Goal: Check status: Check status

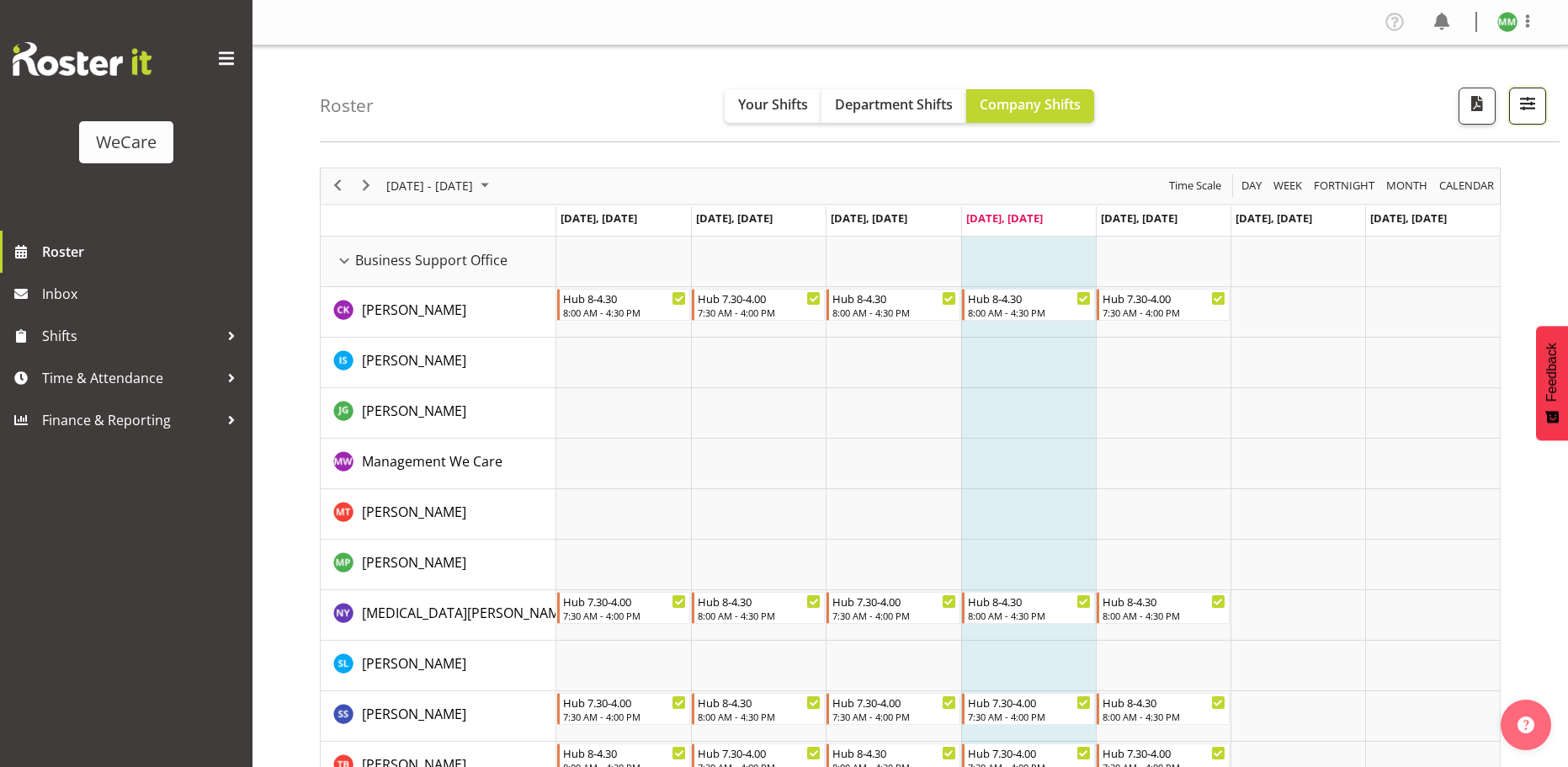
click at [1532, 116] on button "button" at bounding box center [1528, 106] width 37 height 37
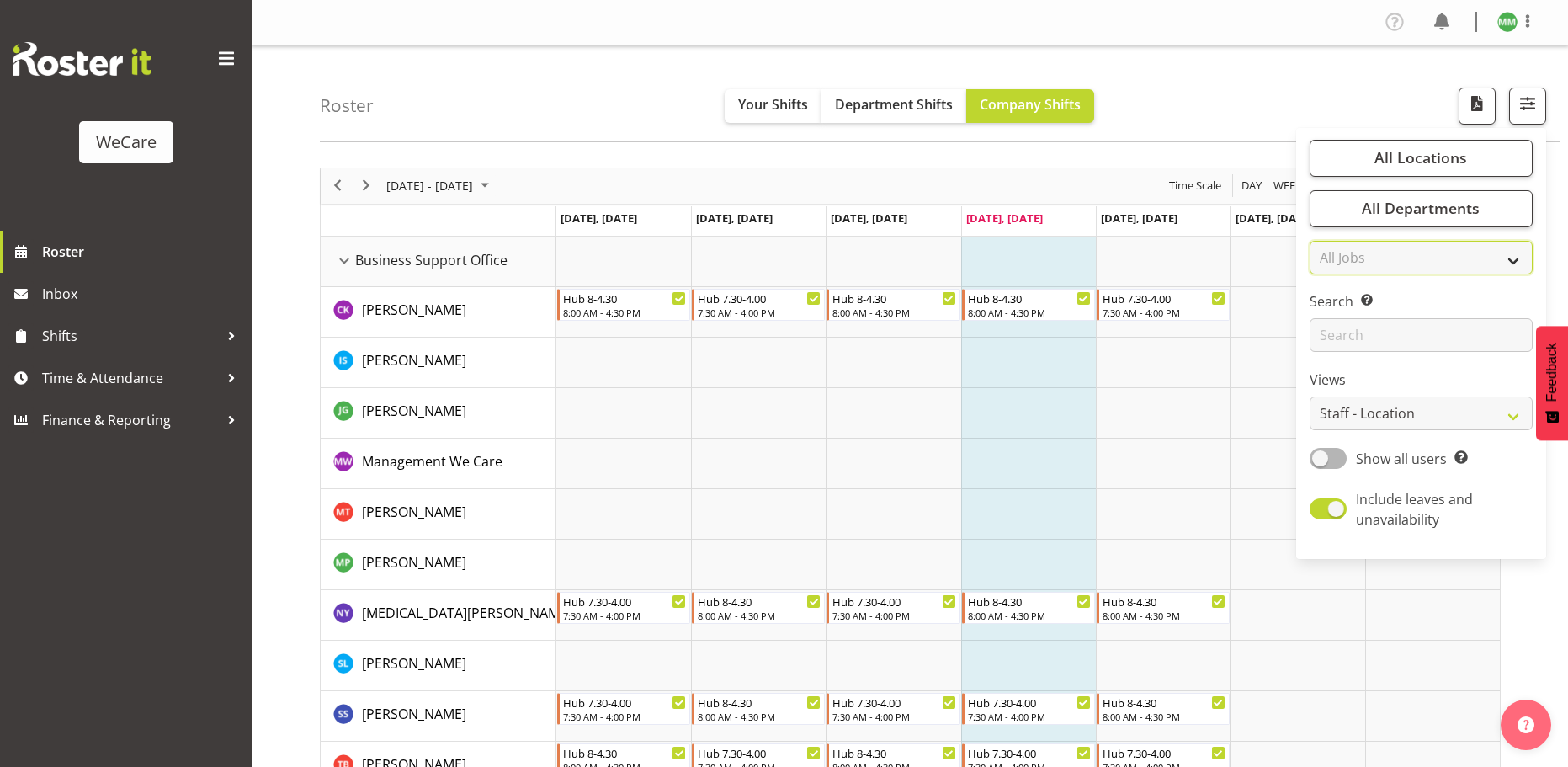
click at [1470, 262] on select "All Jobs All Jobs" at bounding box center [1421, 257] width 223 height 34
click at [1458, 267] on select "All Jobs All Jobs" at bounding box center [1421, 257] width 223 height 34
click at [1441, 415] on select "Staff Role Shift - Horizontal Shift - Vertical Staff - Location" at bounding box center [1421, 414] width 223 height 34
click at [1352, 388] on label "Views" at bounding box center [1421, 380] width 223 height 20
click at [1418, 154] on span "All Locations" at bounding box center [1420, 157] width 93 height 20
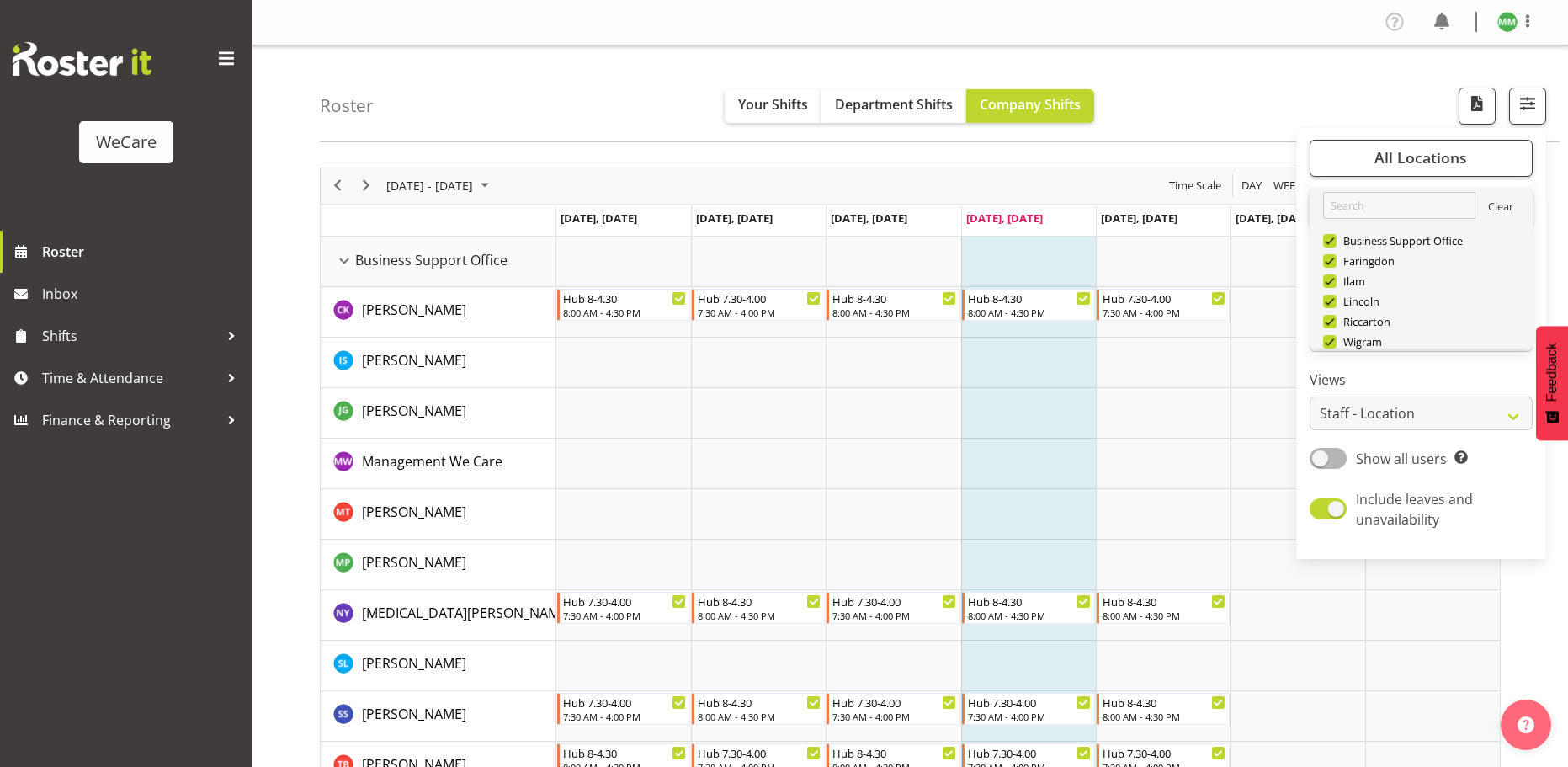
click at [1491, 204] on link "Clear" at bounding box center [1501, 209] width 25 height 20
click at [1490, 205] on link "Clear" at bounding box center [1501, 209] width 25 height 20
click at [1502, 206] on link "Clear" at bounding box center [1501, 209] width 25 height 20
click at [1332, 239] on span at bounding box center [1330, 241] width 14 height 14
click at [1332, 239] on input "Business Support Office" at bounding box center [1328, 240] width 11 height 11
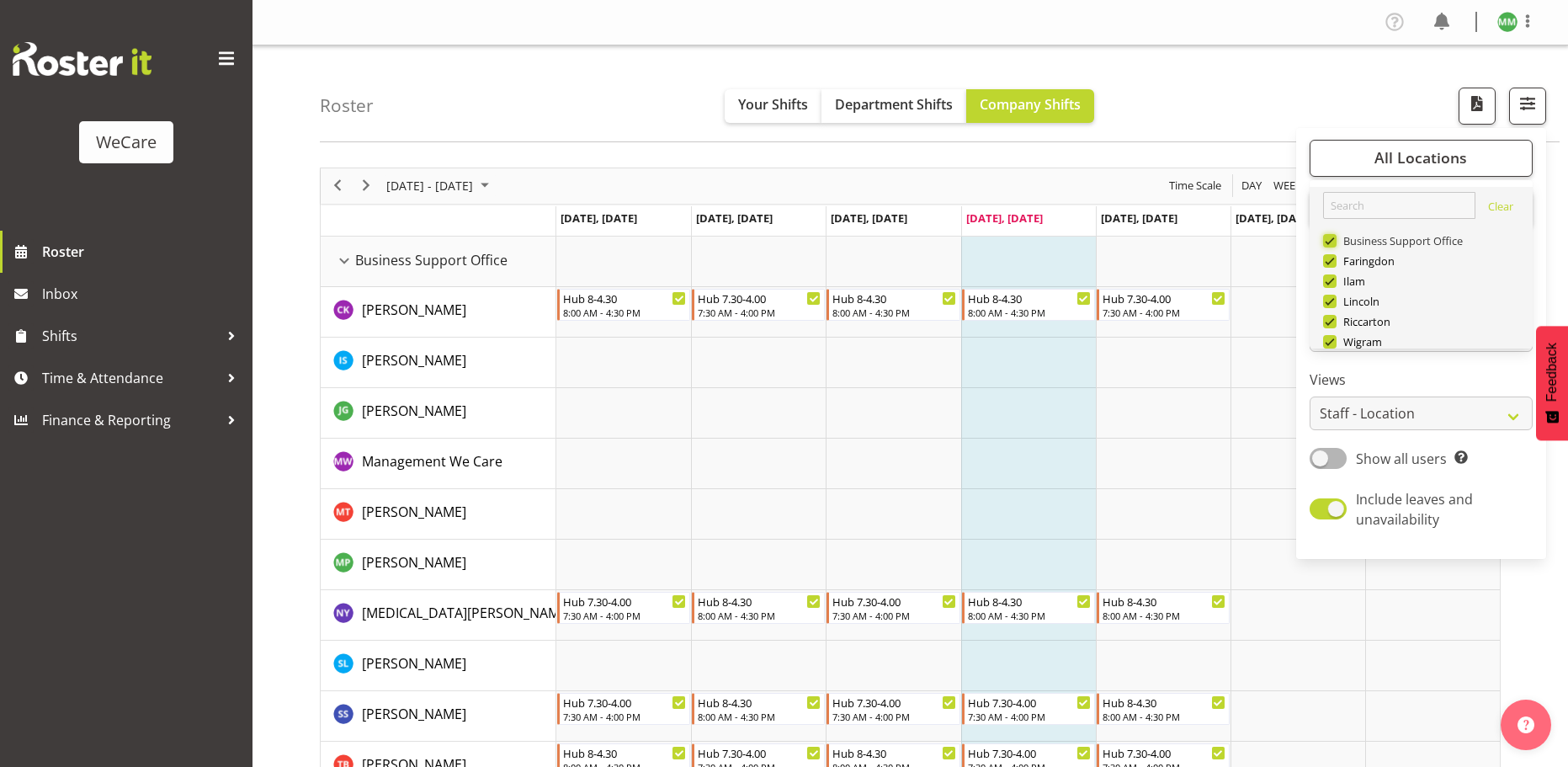
checkbox input "false"
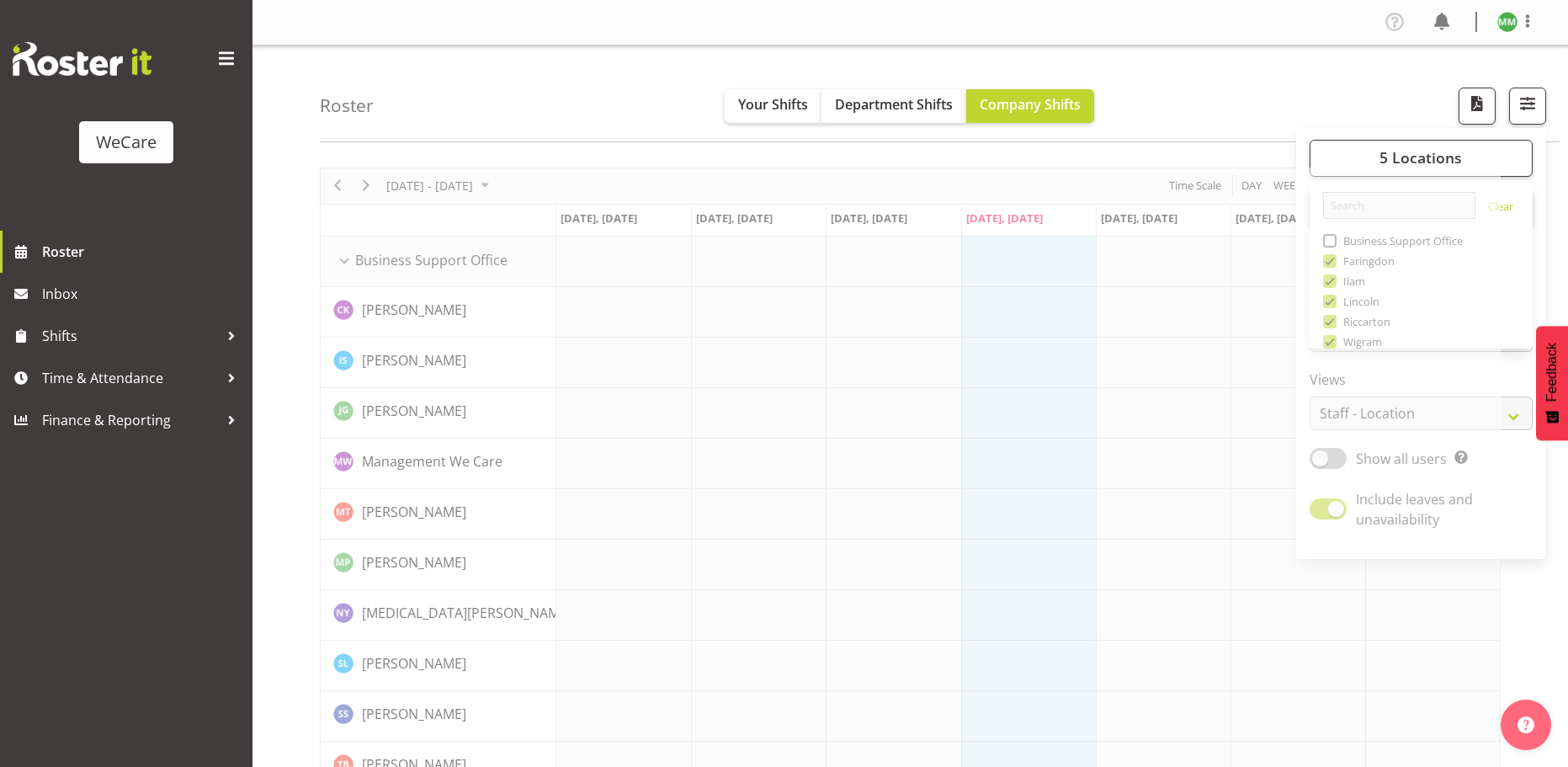
click at [1538, 118] on button "button" at bounding box center [1528, 106] width 37 height 37
click at [1466, 147] on button "5 Locations" at bounding box center [1421, 159] width 223 height 37
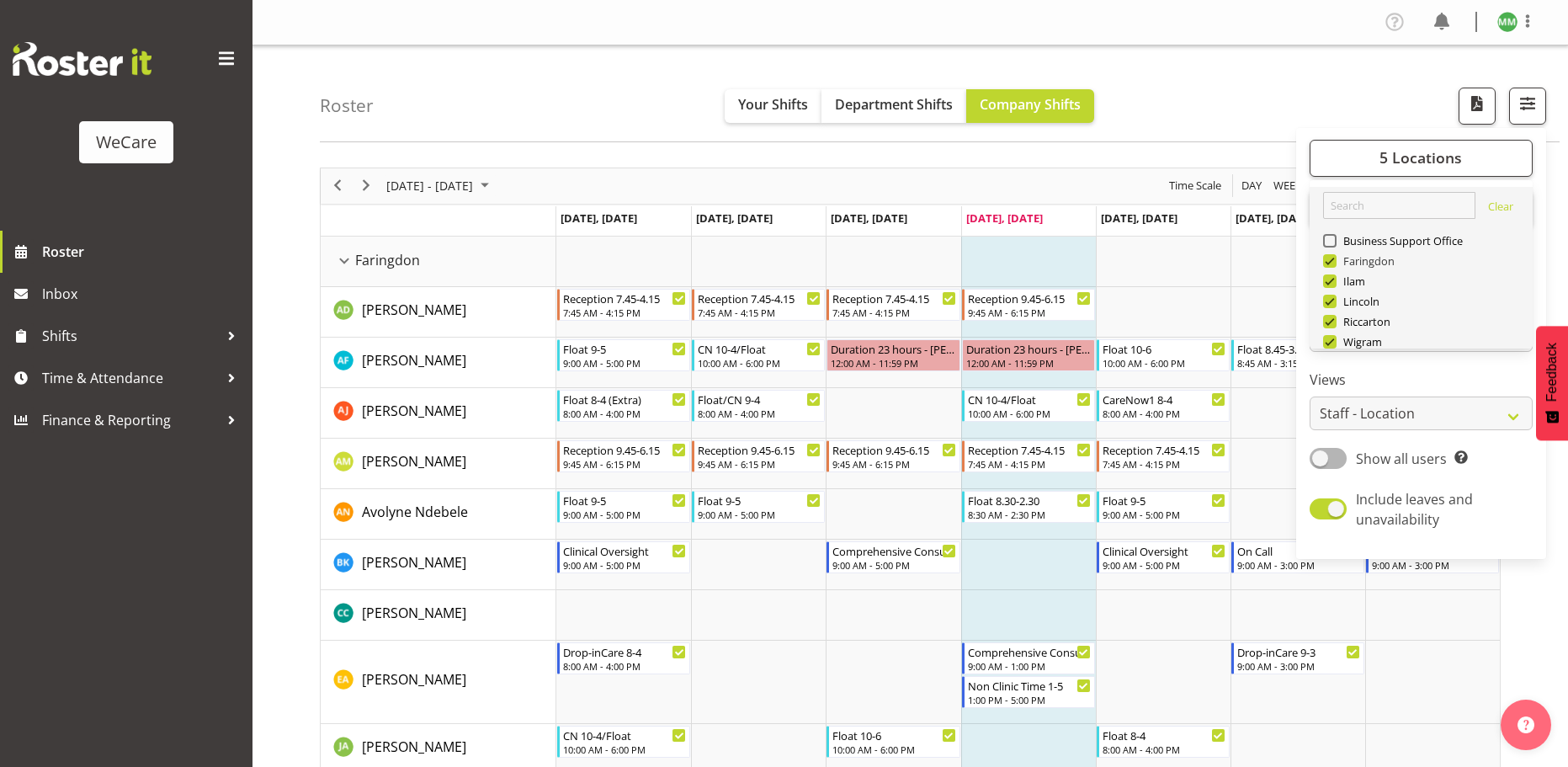
click at [1329, 260] on span at bounding box center [1330, 261] width 14 height 14
click at [1329, 260] on input "Faringdon" at bounding box center [1328, 260] width 11 height 11
checkbox input "false"
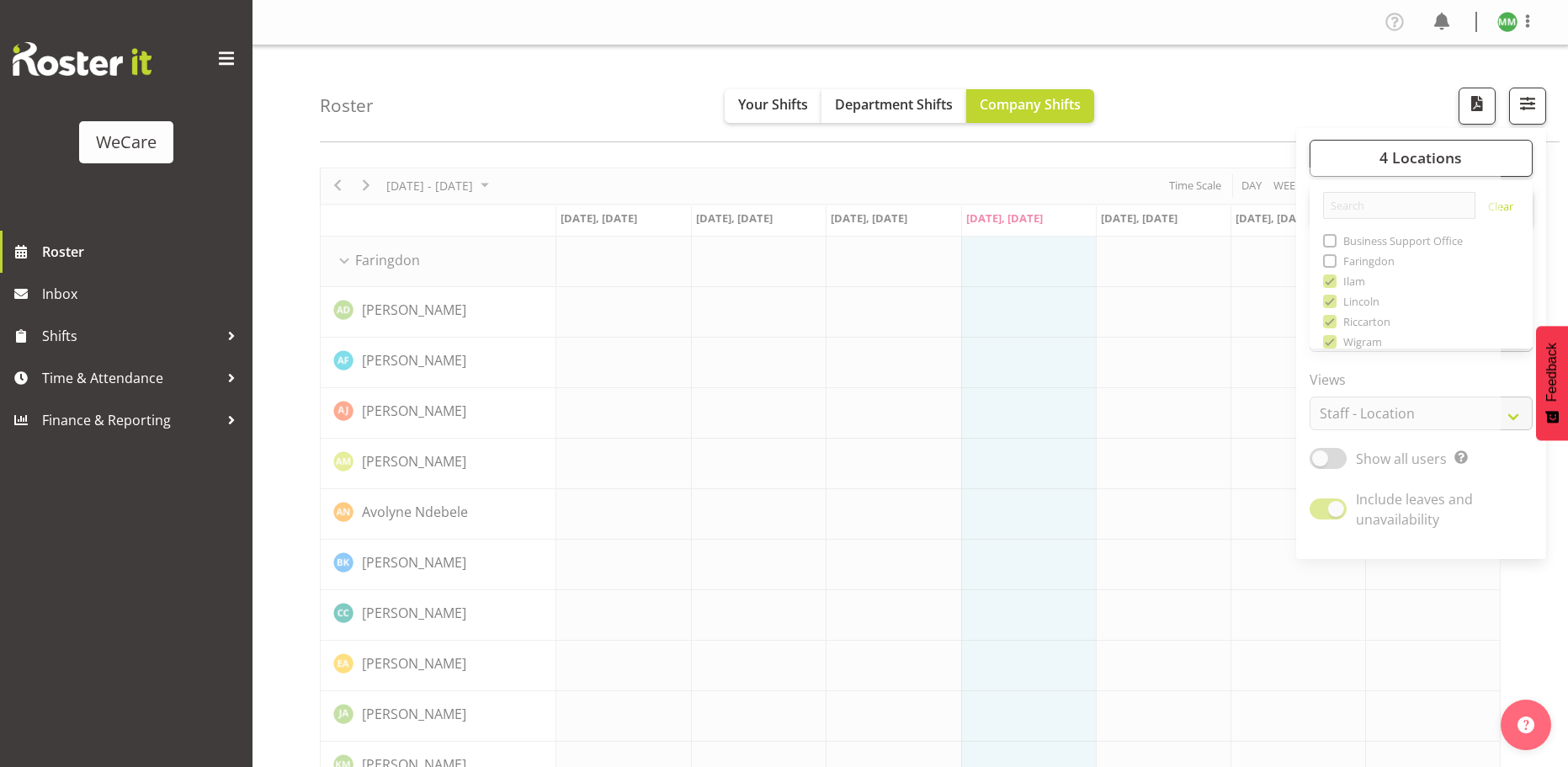
drag, startPoint x: 1514, startPoint y: 109, endPoint x: 1443, endPoint y: 198, distance: 113.9
click at [1515, 109] on button "button" at bounding box center [1528, 106] width 37 height 37
click at [1483, 152] on button "4 Locations" at bounding box center [1421, 159] width 223 height 37
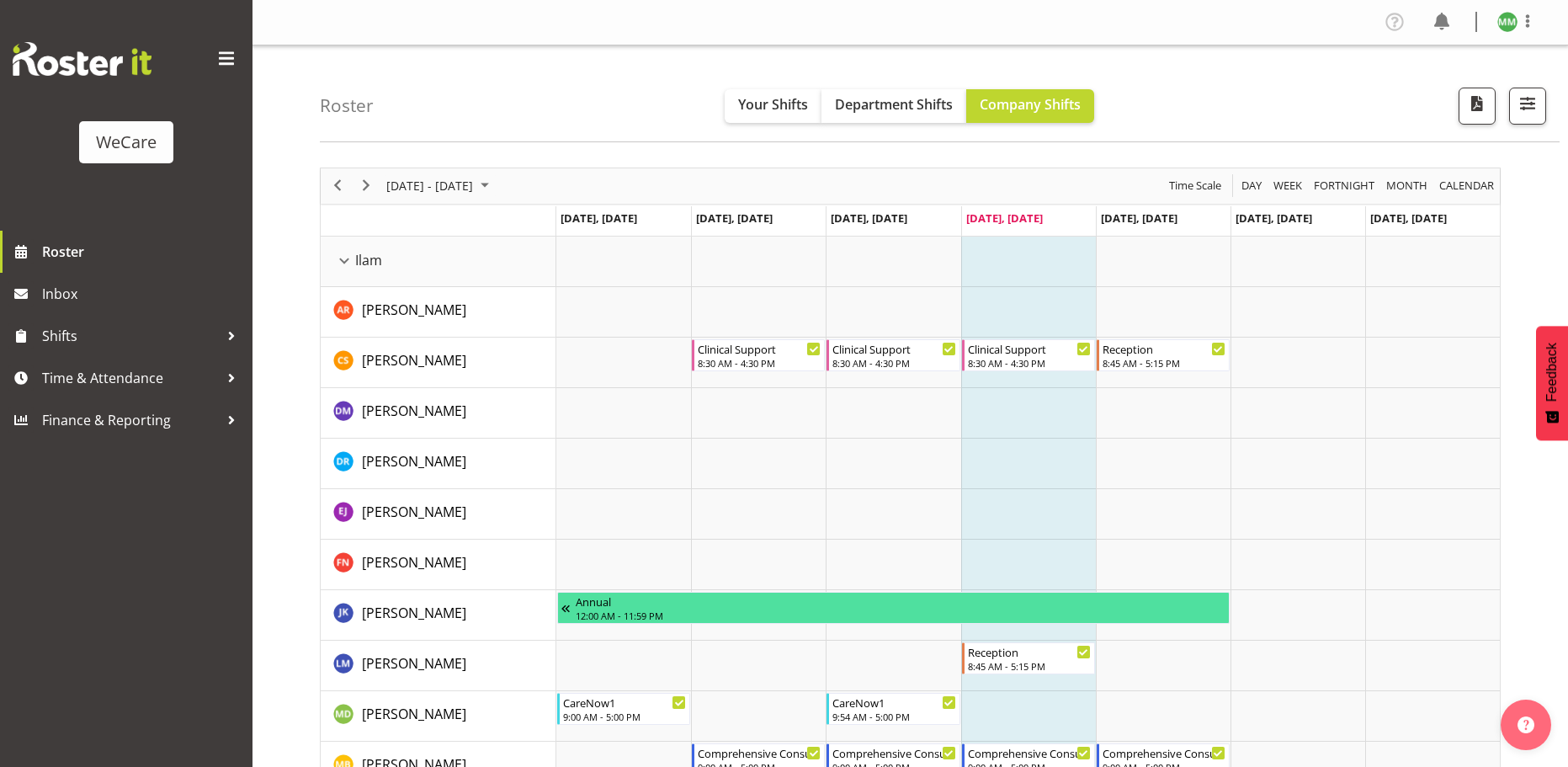
click at [1332, 279] on td "Timeline Week of October 2, 2025" at bounding box center [1298, 262] width 135 height 50
click at [1520, 111] on span "button" at bounding box center [1528, 104] width 22 height 22
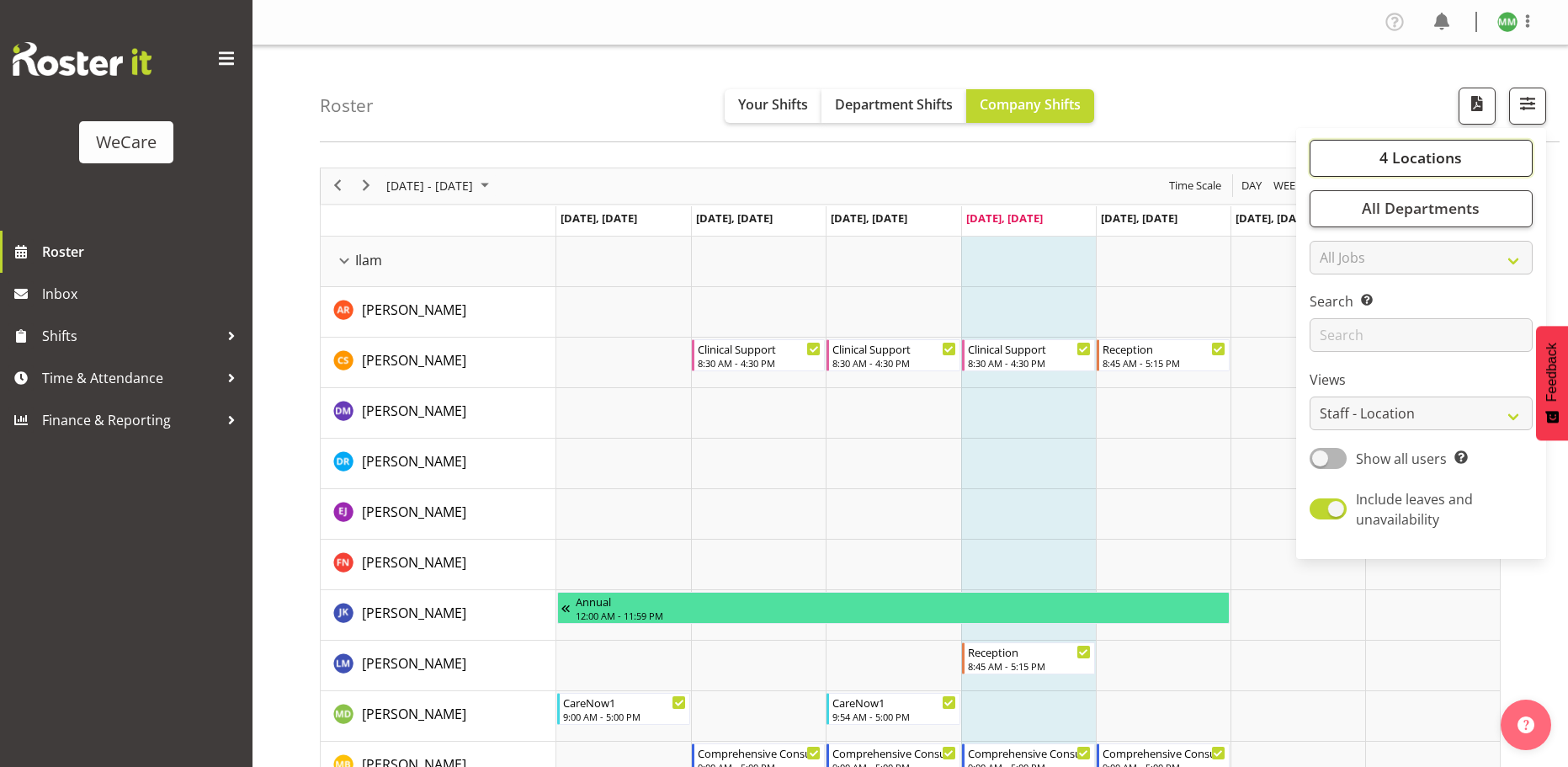
click at [1406, 170] on button "4 Locations" at bounding box center [1421, 159] width 223 height 37
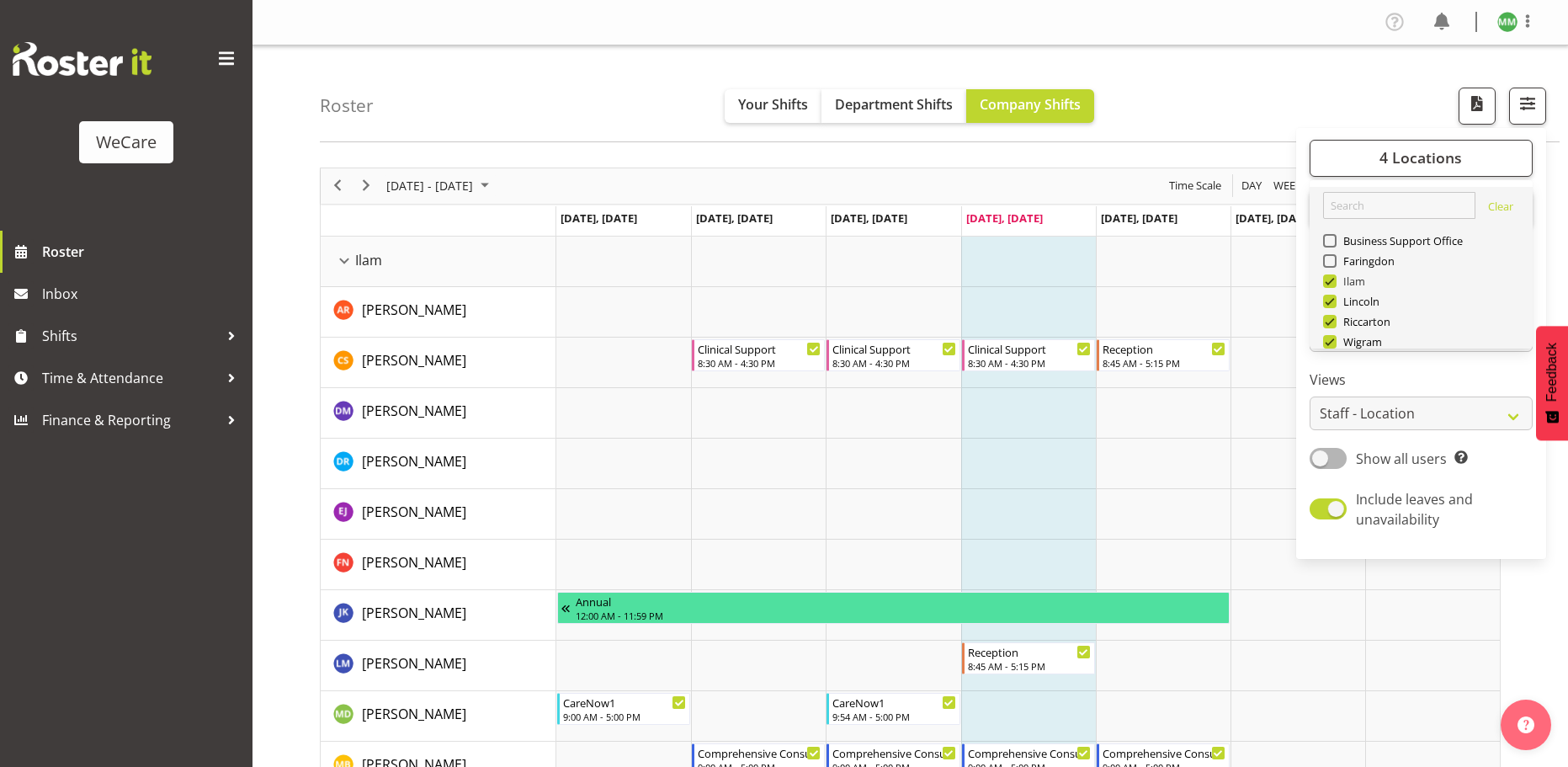
click at [1331, 282] on span at bounding box center [1330, 281] width 14 height 14
click at [1331, 282] on input "Ilam" at bounding box center [1328, 280] width 11 height 11
checkbox input "false"
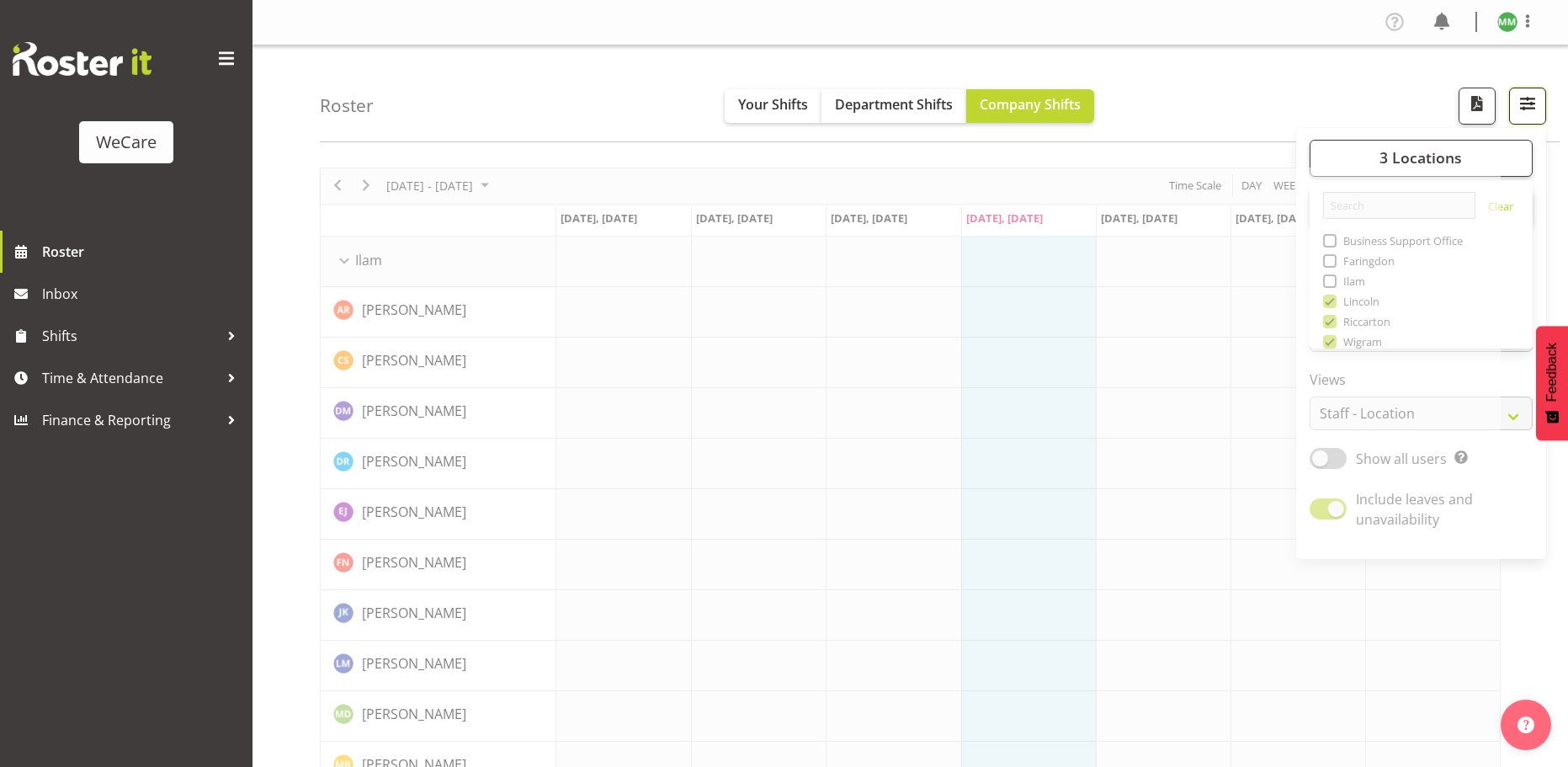
click at [1532, 113] on span "button" at bounding box center [1528, 104] width 22 height 22
click at [1531, 113] on span "button" at bounding box center [1528, 104] width 22 height 22
click at [1354, 165] on button "3 Locations" at bounding box center [1421, 159] width 223 height 37
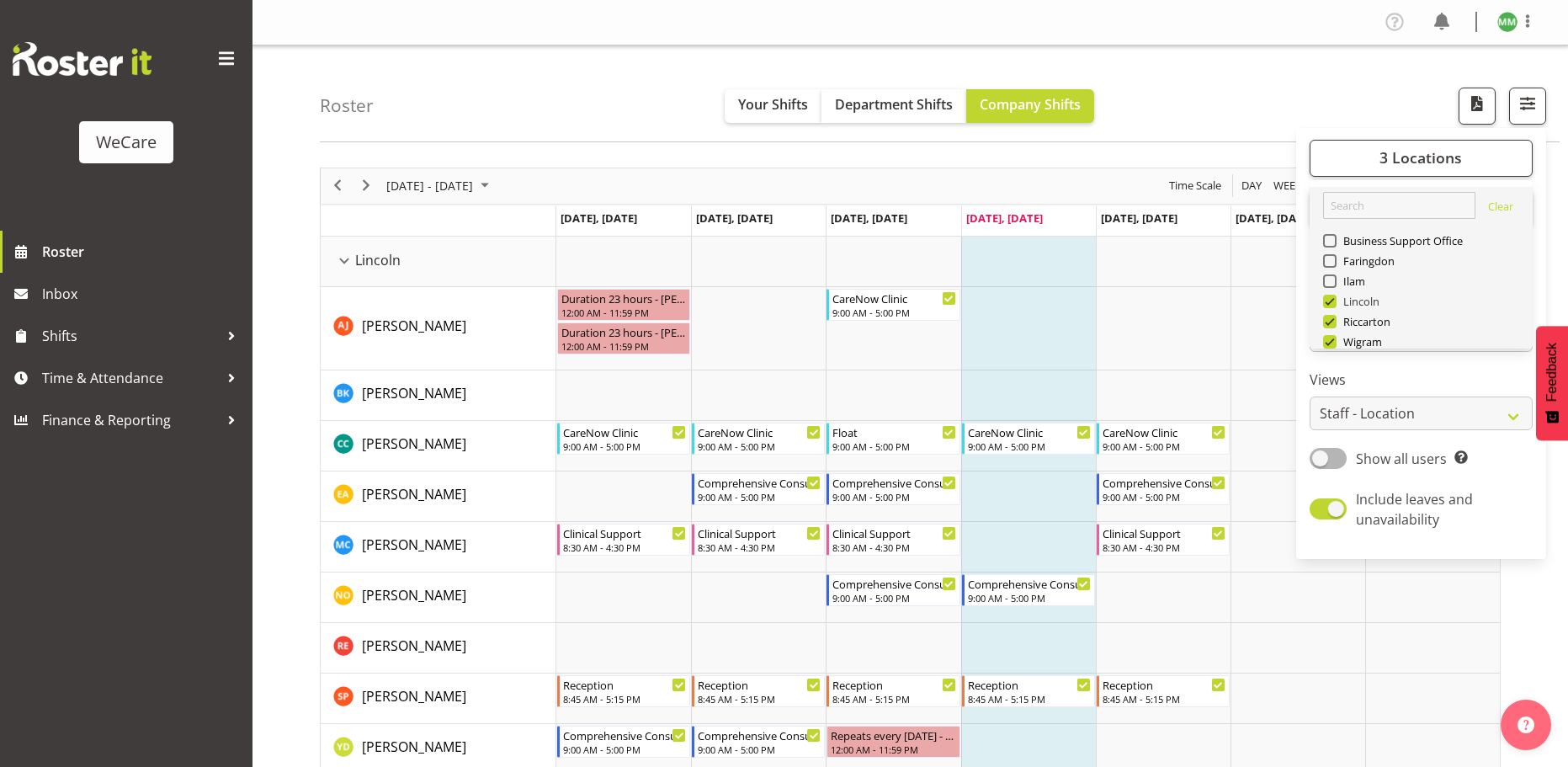
click at [1328, 300] on span at bounding box center [1330, 302] width 14 height 14
click at [1328, 300] on input "Lincoln" at bounding box center [1328, 301] width 11 height 11
checkbox input "false"
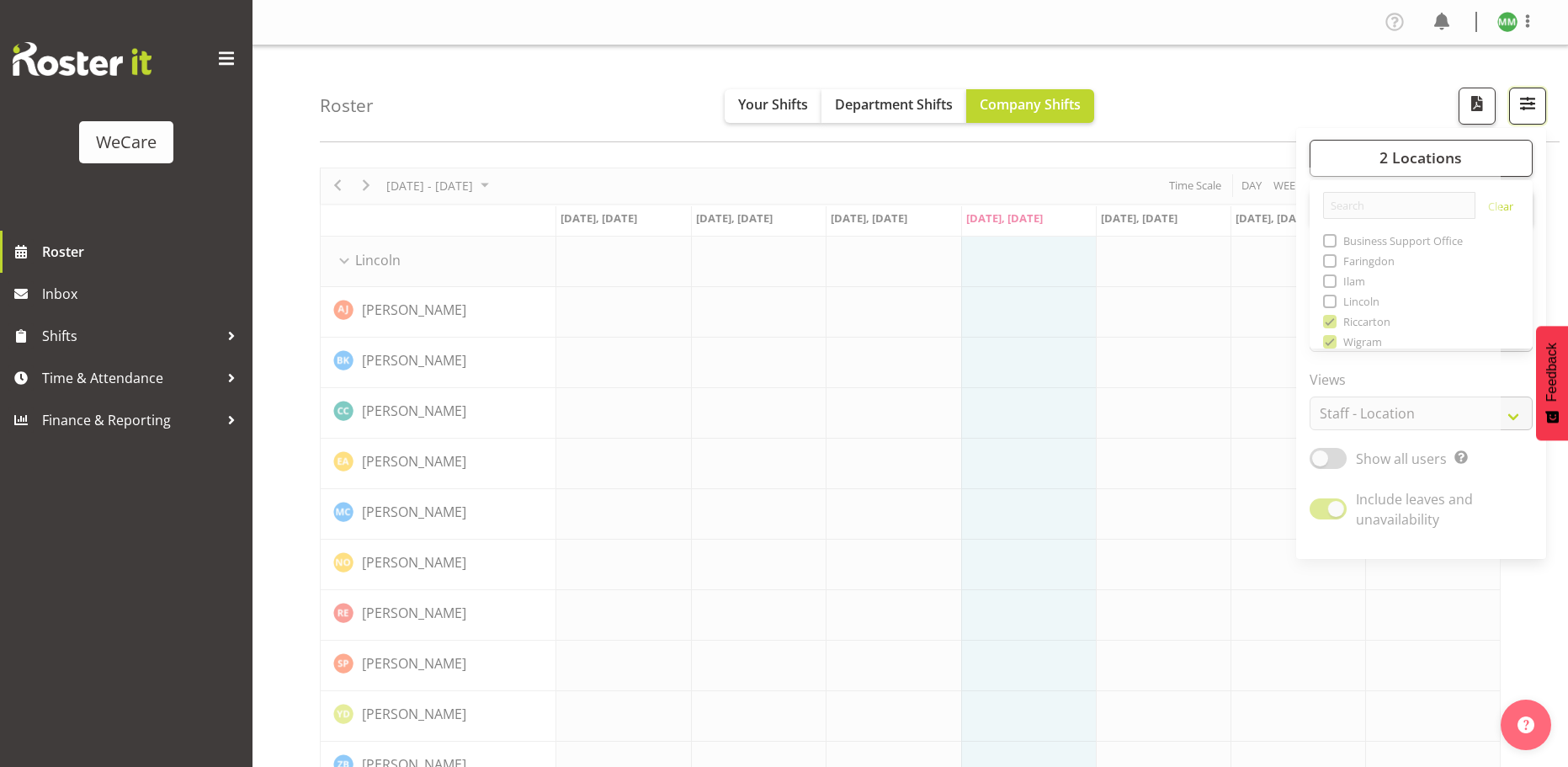
click at [1524, 104] on span "button" at bounding box center [1528, 104] width 22 height 22
click at [1526, 107] on span "button" at bounding box center [1528, 104] width 22 height 22
click at [1354, 162] on button "2 Locations" at bounding box center [1421, 159] width 223 height 37
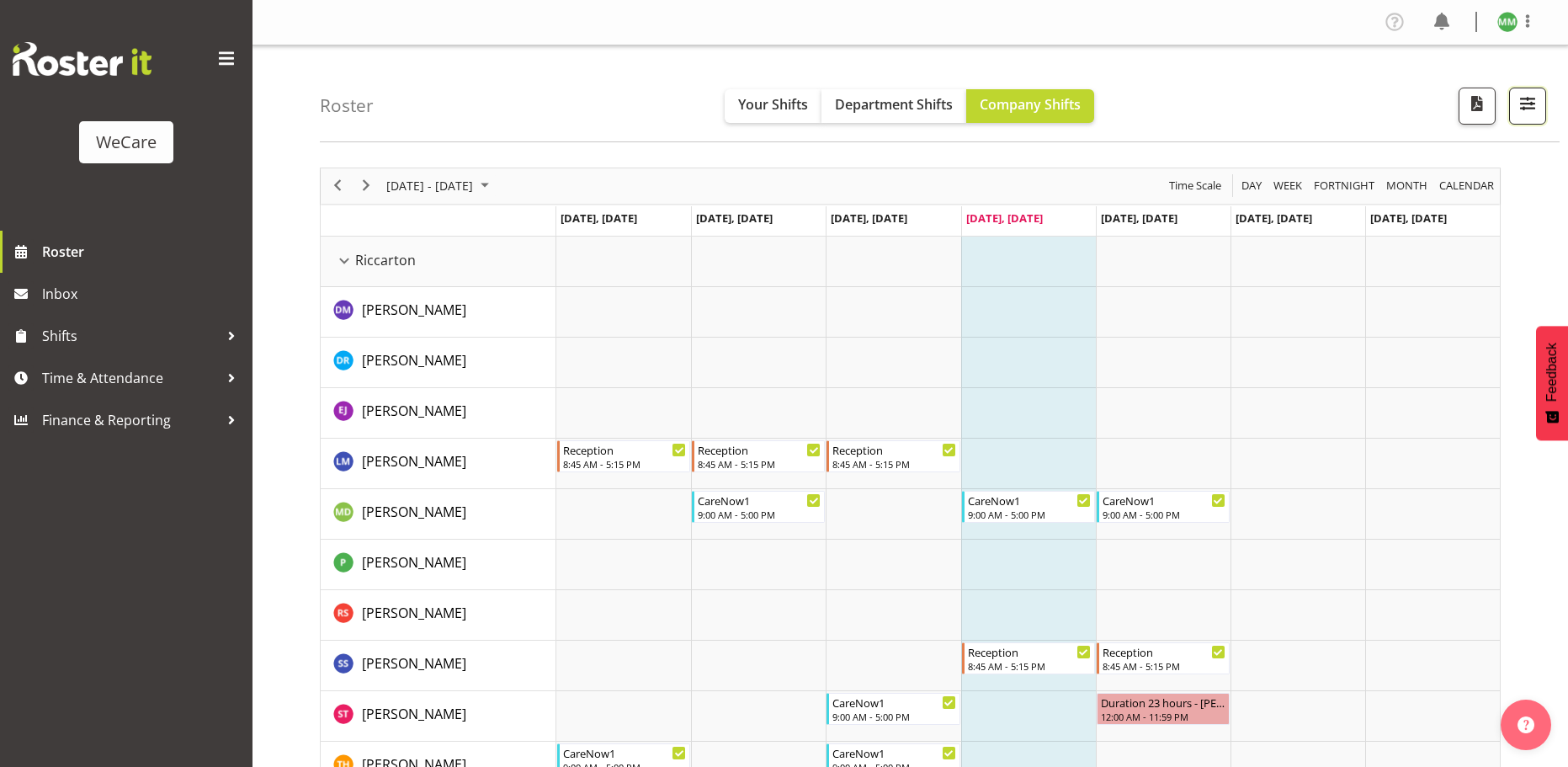
click at [1519, 102] on span "button" at bounding box center [1528, 104] width 22 height 22
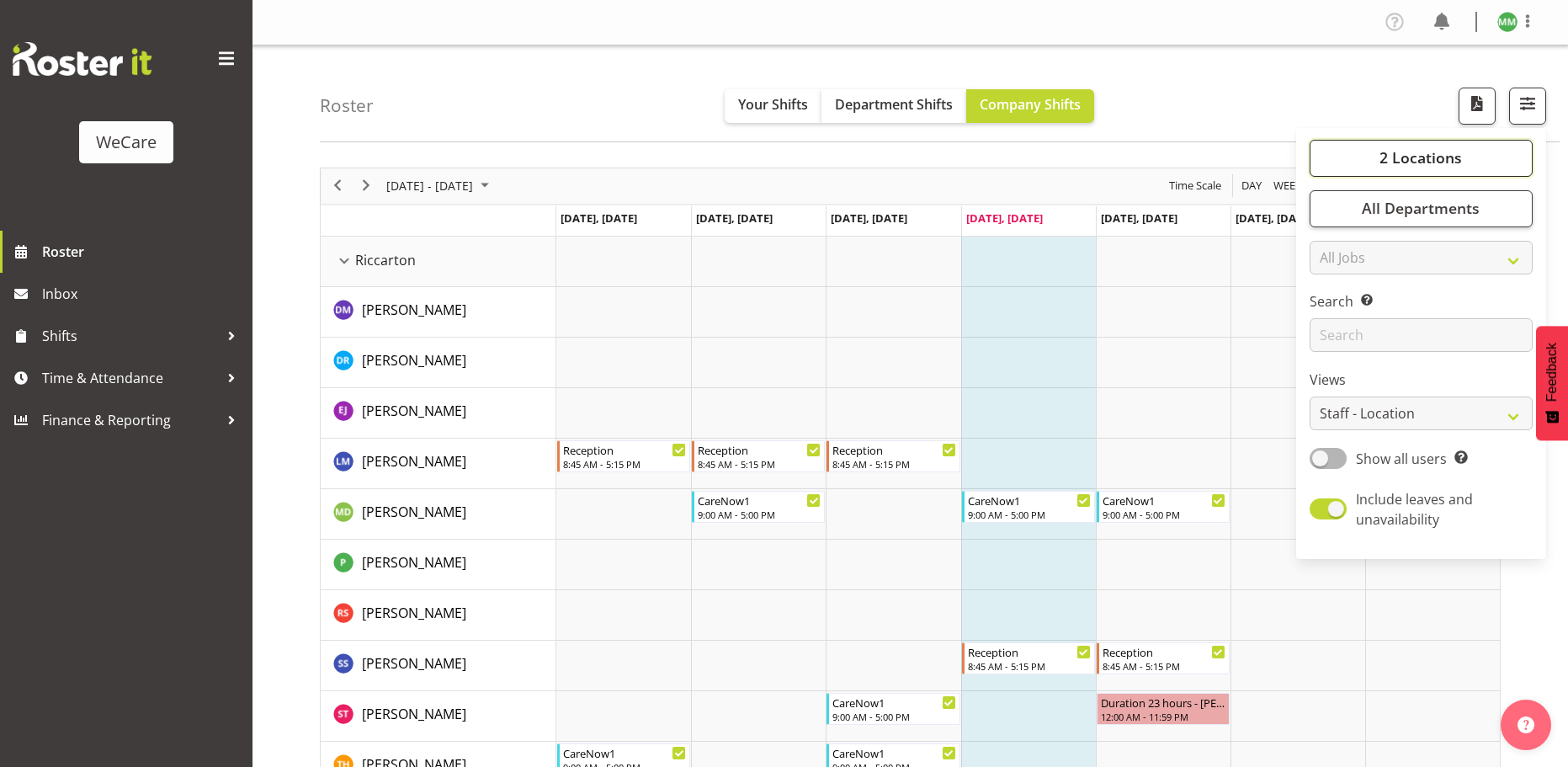
click at [1370, 153] on button "2 Locations" at bounding box center [1421, 159] width 223 height 37
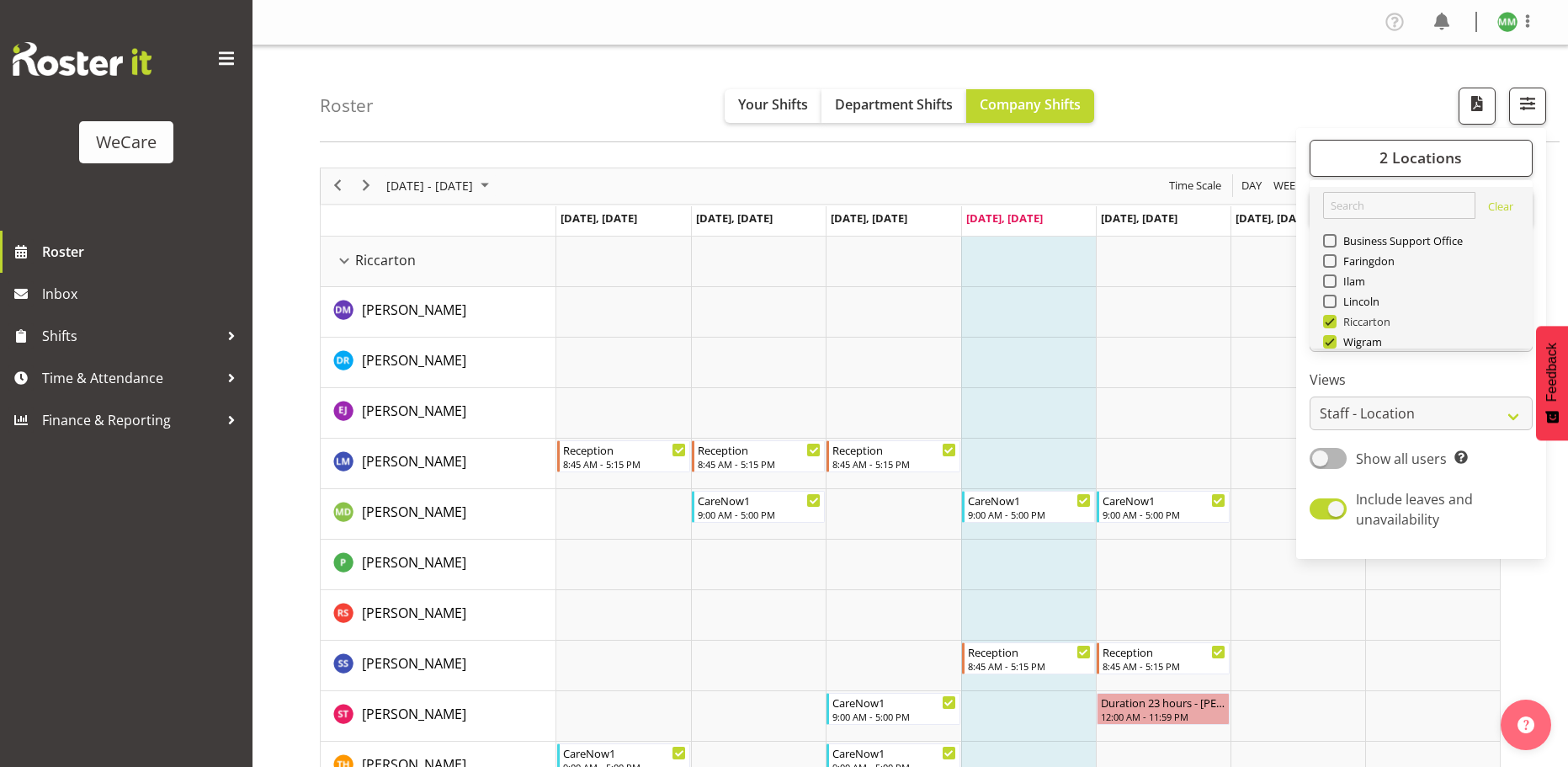
click at [1331, 324] on span at bounding box center [1330, 322] width 14 height 14
click at [1331, 324] on input "Riccarton" at bounding box center [1328, 321] width 11 height 11
checkbox input "false"
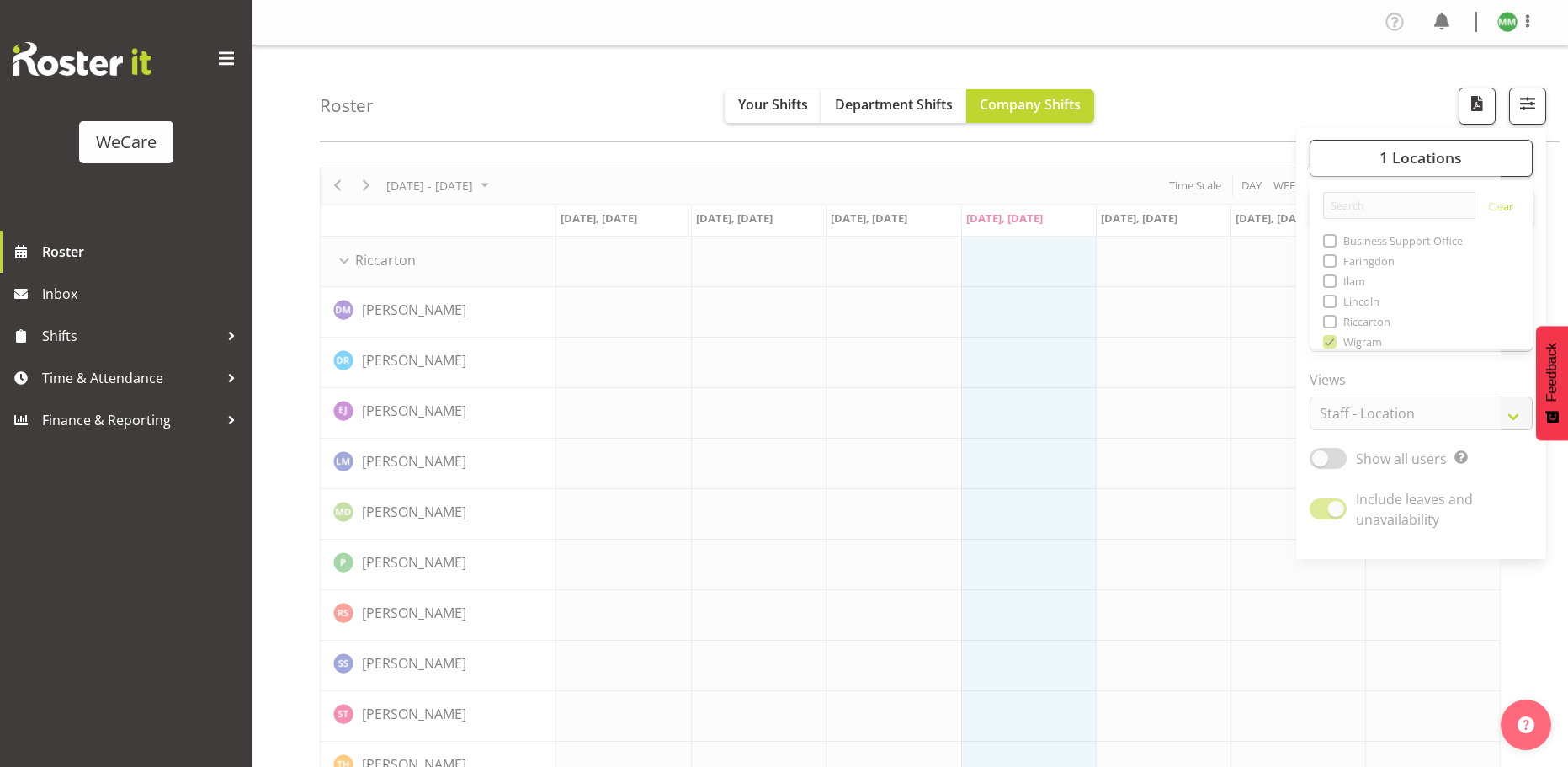
click at [1415, 111] on div "Roster Your Shifts Department Shifts Company Shifts 1 Locations Clear Business …" at bounding box center [940, 94] width 1240 height 97
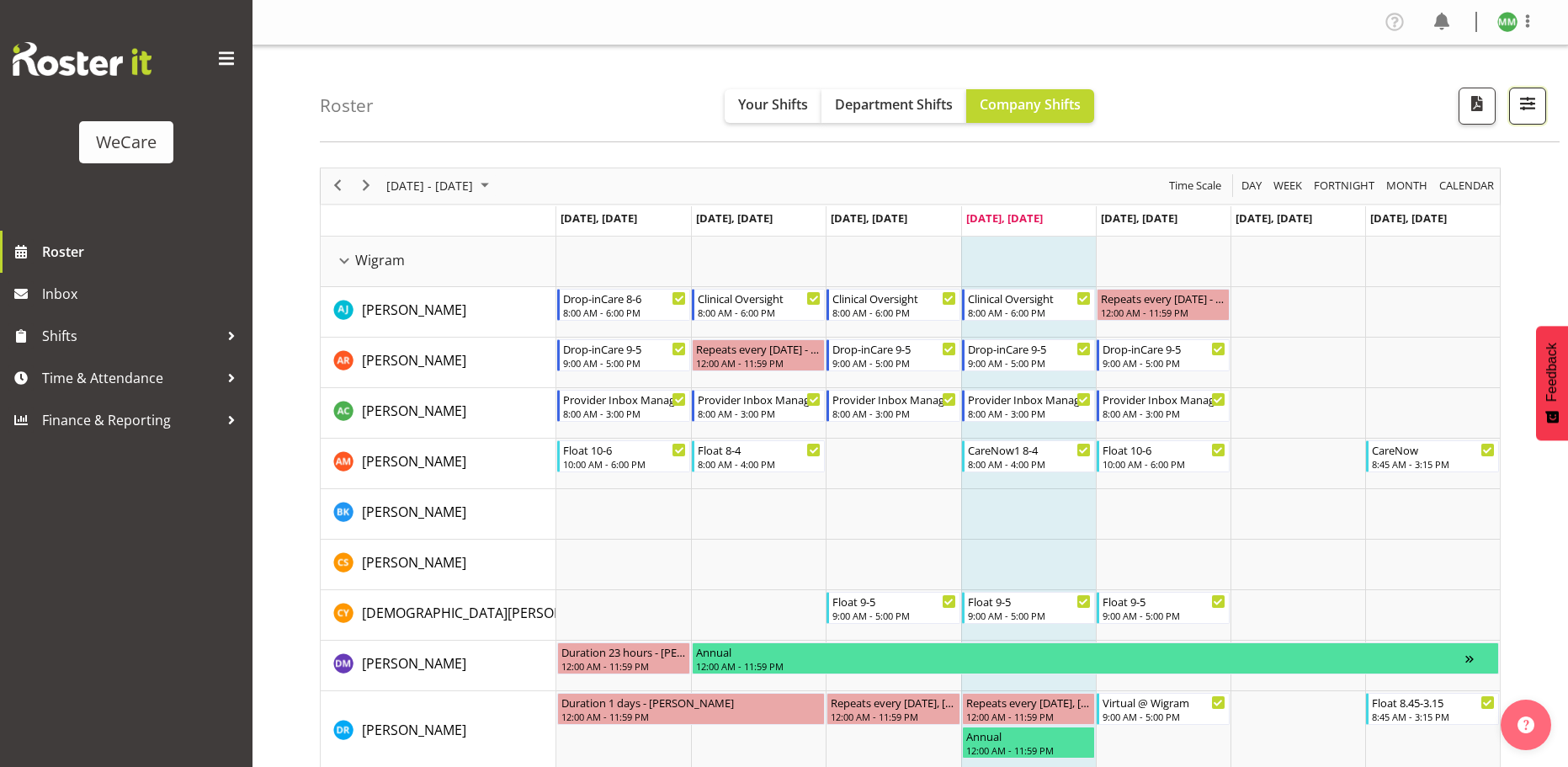
click at [1539, 110] on span "button" at bounding box center [1528, 104] width 22 height 22
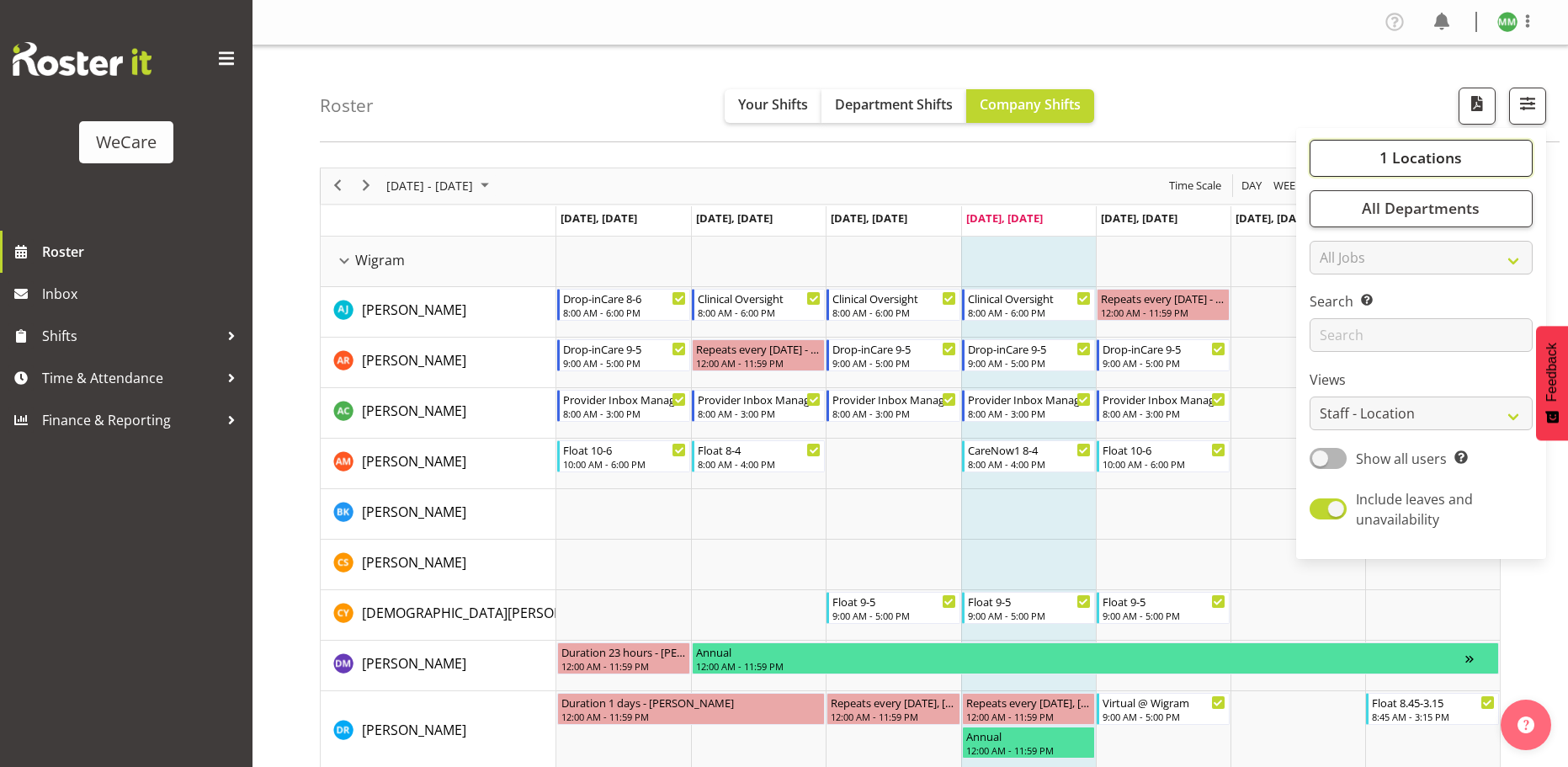
click at [1441, 160] on span "1 Locations" at bounding box center [1420, 157] width 82 height 20
click at [1517, 106] on span "button" at bounding box center [1528, 104] width 22 height 22
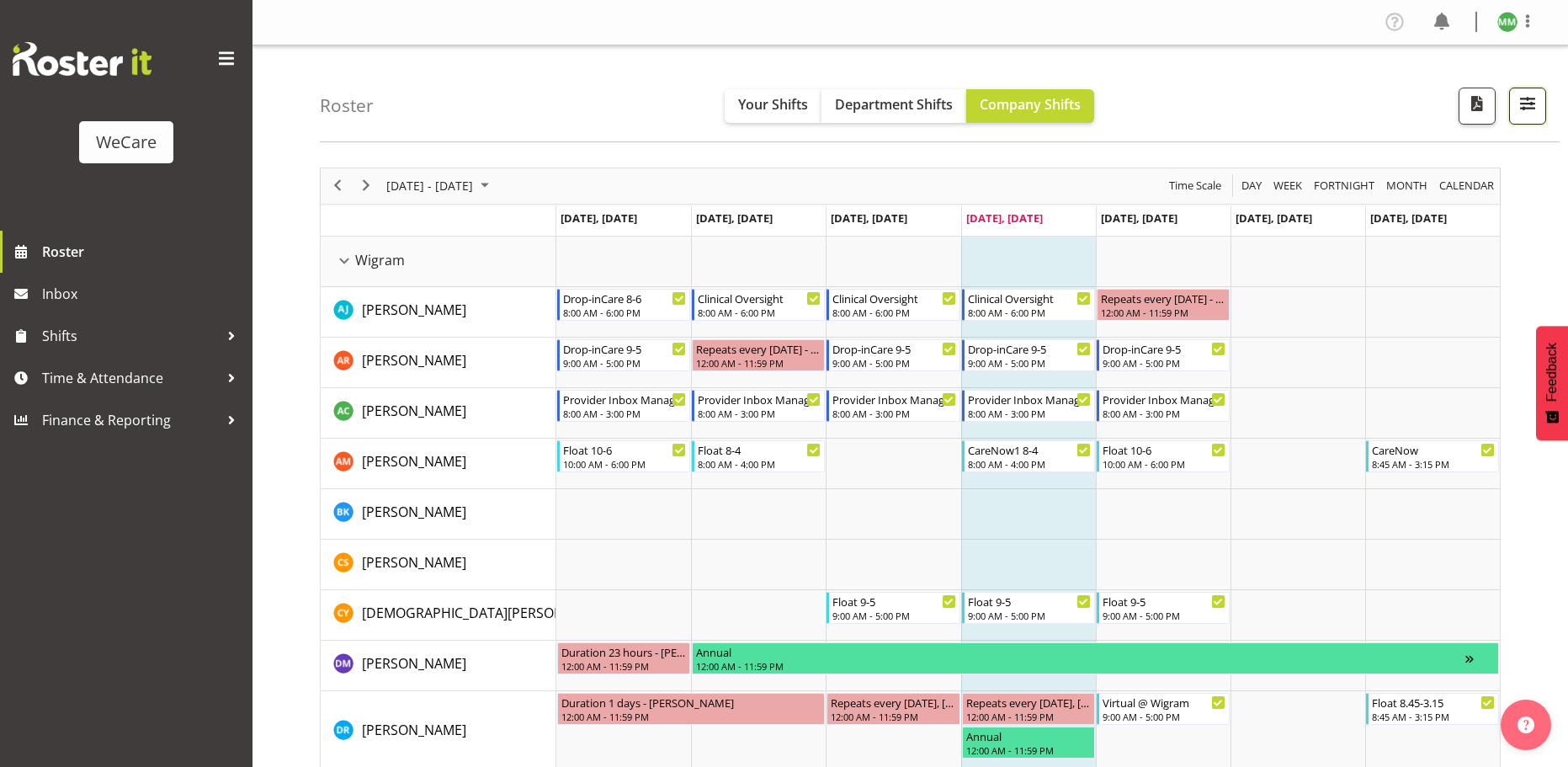
click at [1522, 120] on button "button" at bounding box center [1528, 106] width 37 height 37
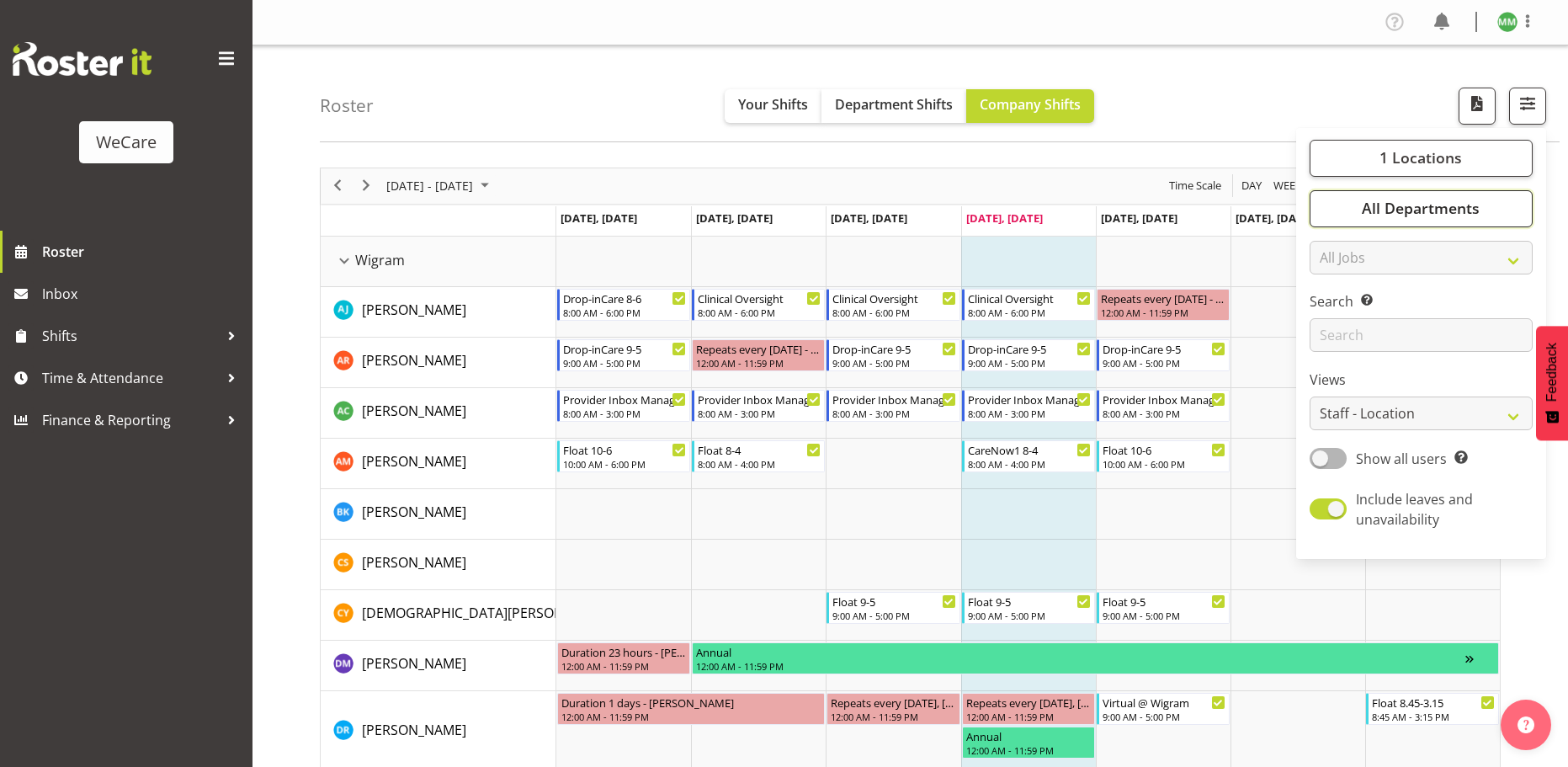
click at [1458, 201] on span "All Departments" at bounding box center [1421, 208] width 118 height 20
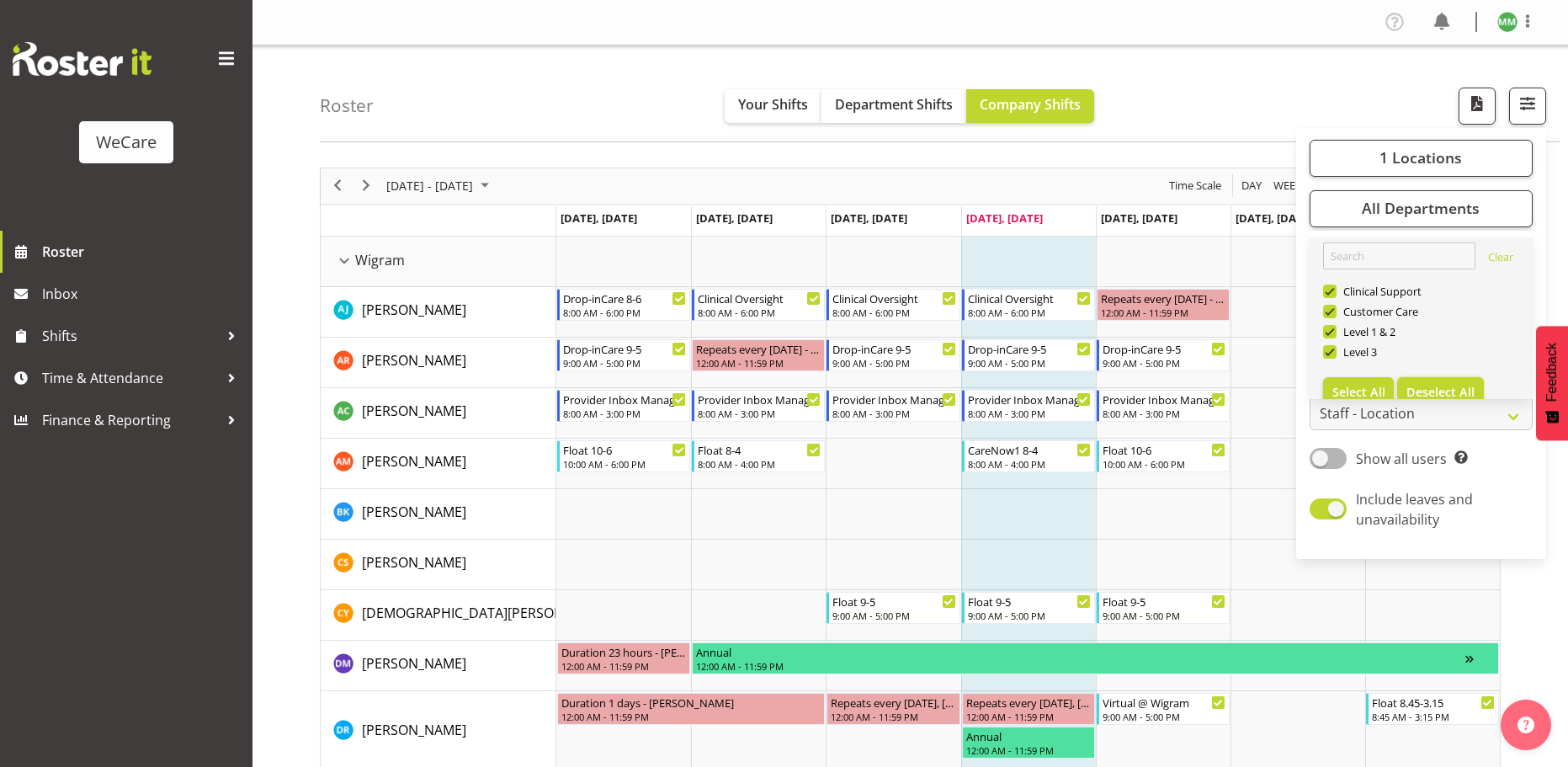
click at [1435, 386] on span "Deselect All" at bounding box center [1441, 392] width 68 height 16
checkbox input "false"
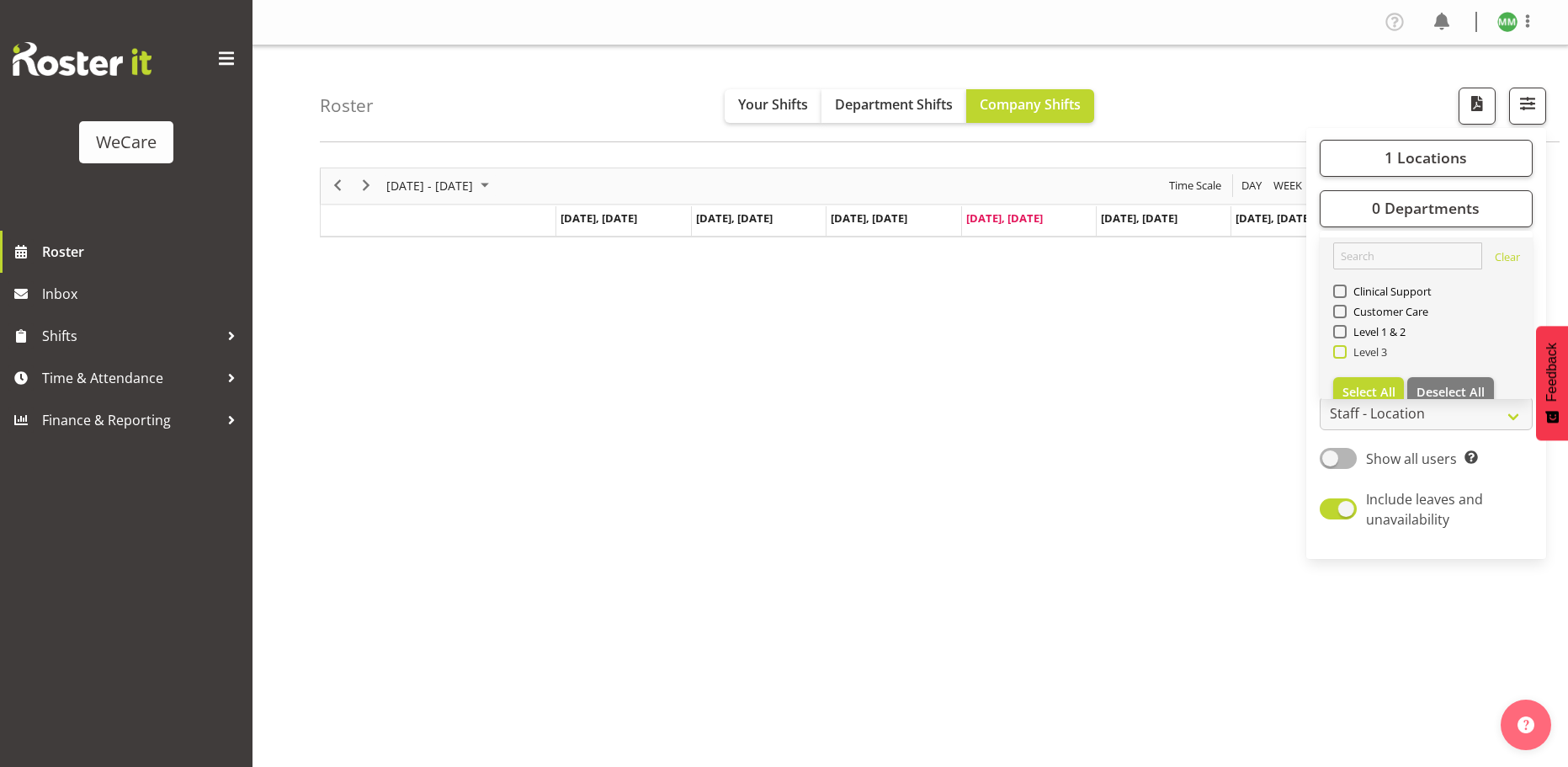
click at [1342, 351] on span at bounding box center [1340, 352] width 14 height 14
click at [1342, 351] on input "Level 3" at bounding box center [1339, 351] width 11 height 11
checkbox input "true"
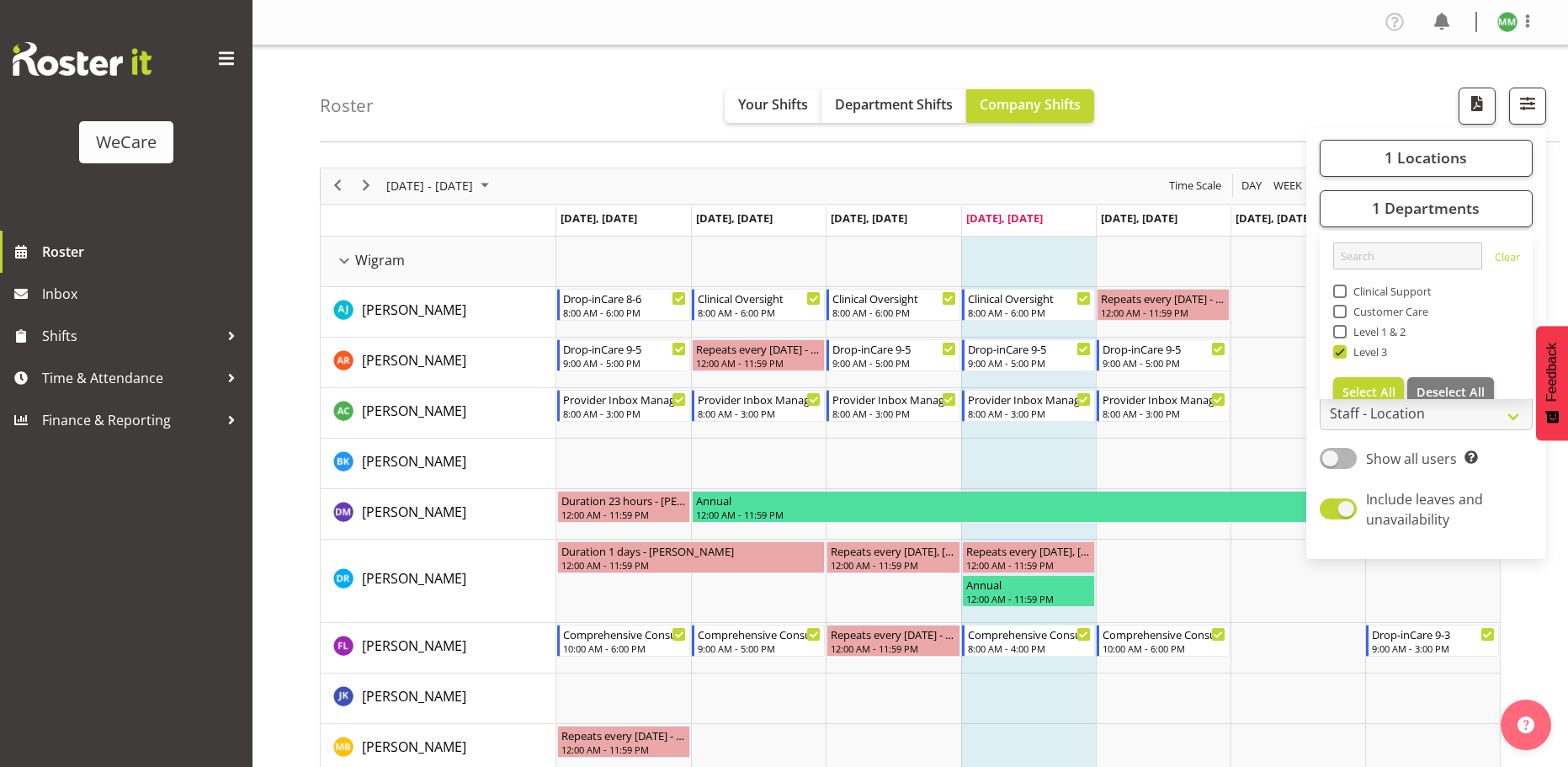
click at [1373, 111] on div "Roster Your Shifts Department Shifts Company Shifts 1 Locations Clear Business …" at bounding box center [940, 94] width 1240 height 97
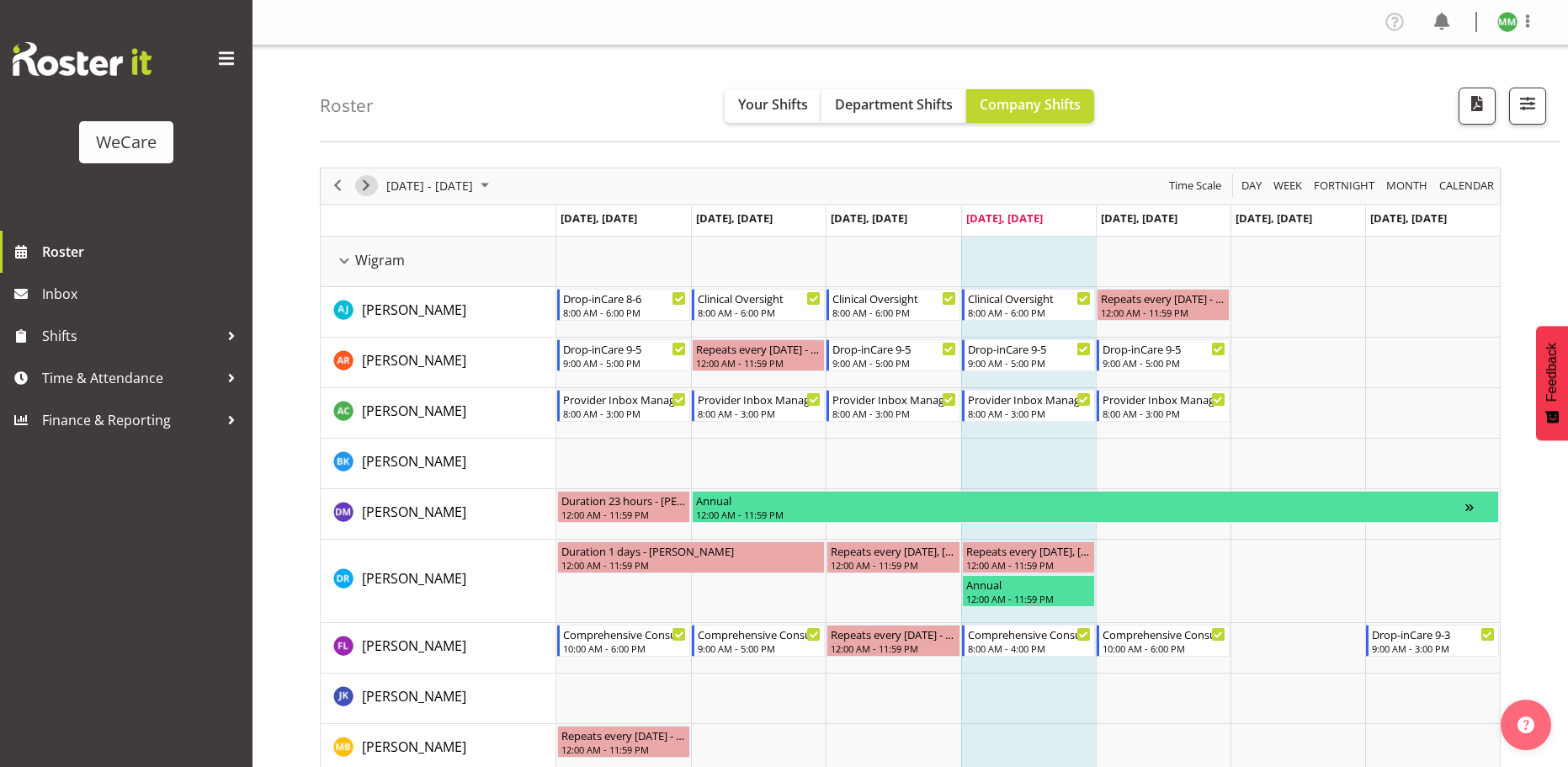
click at [370, 182] on span "Next" at bounding box center [366, 185] width 20 height 21
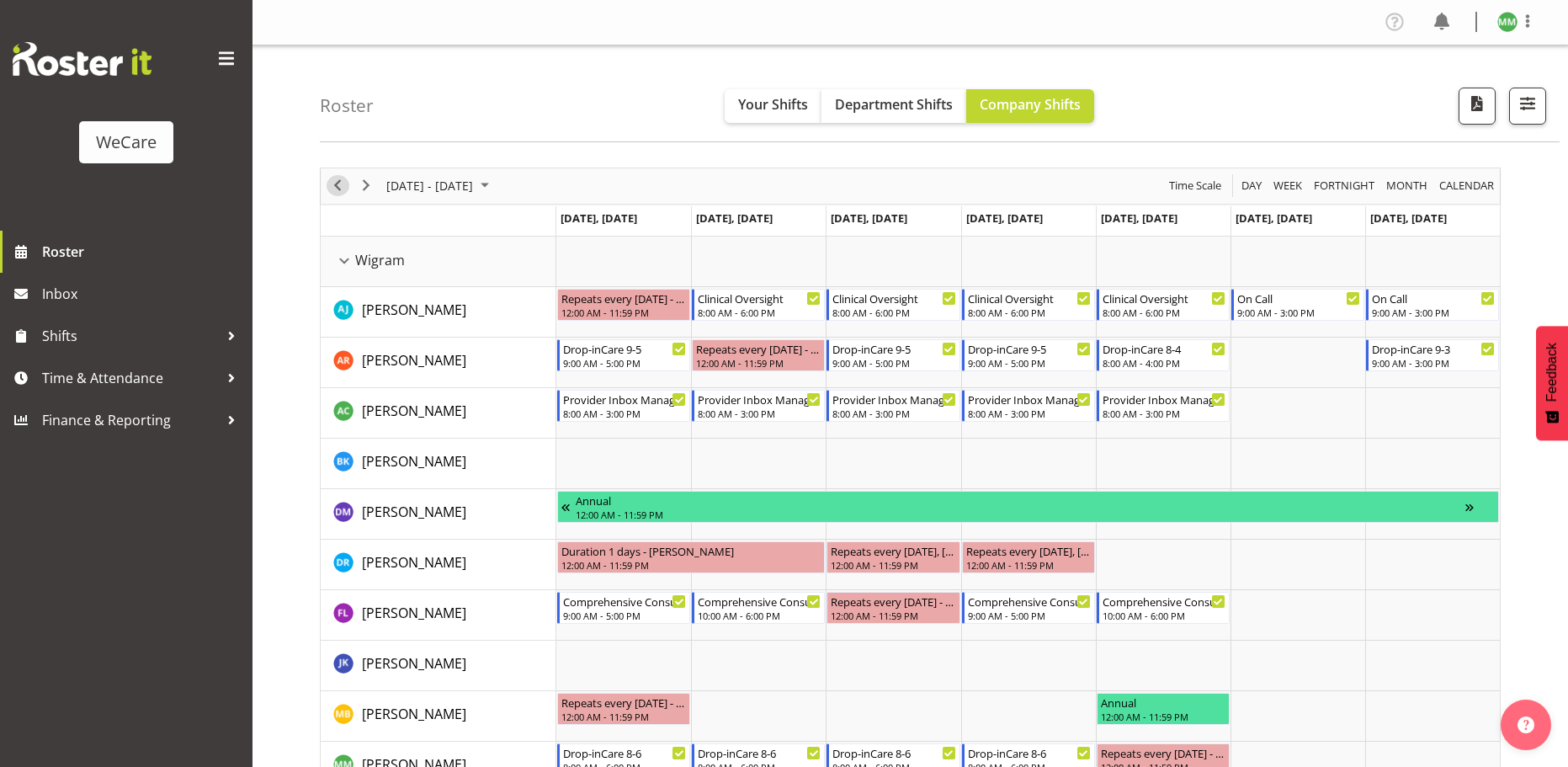
click at [348, 185] on button "Previous" at bounding box center [338, 185] width 23 height 21
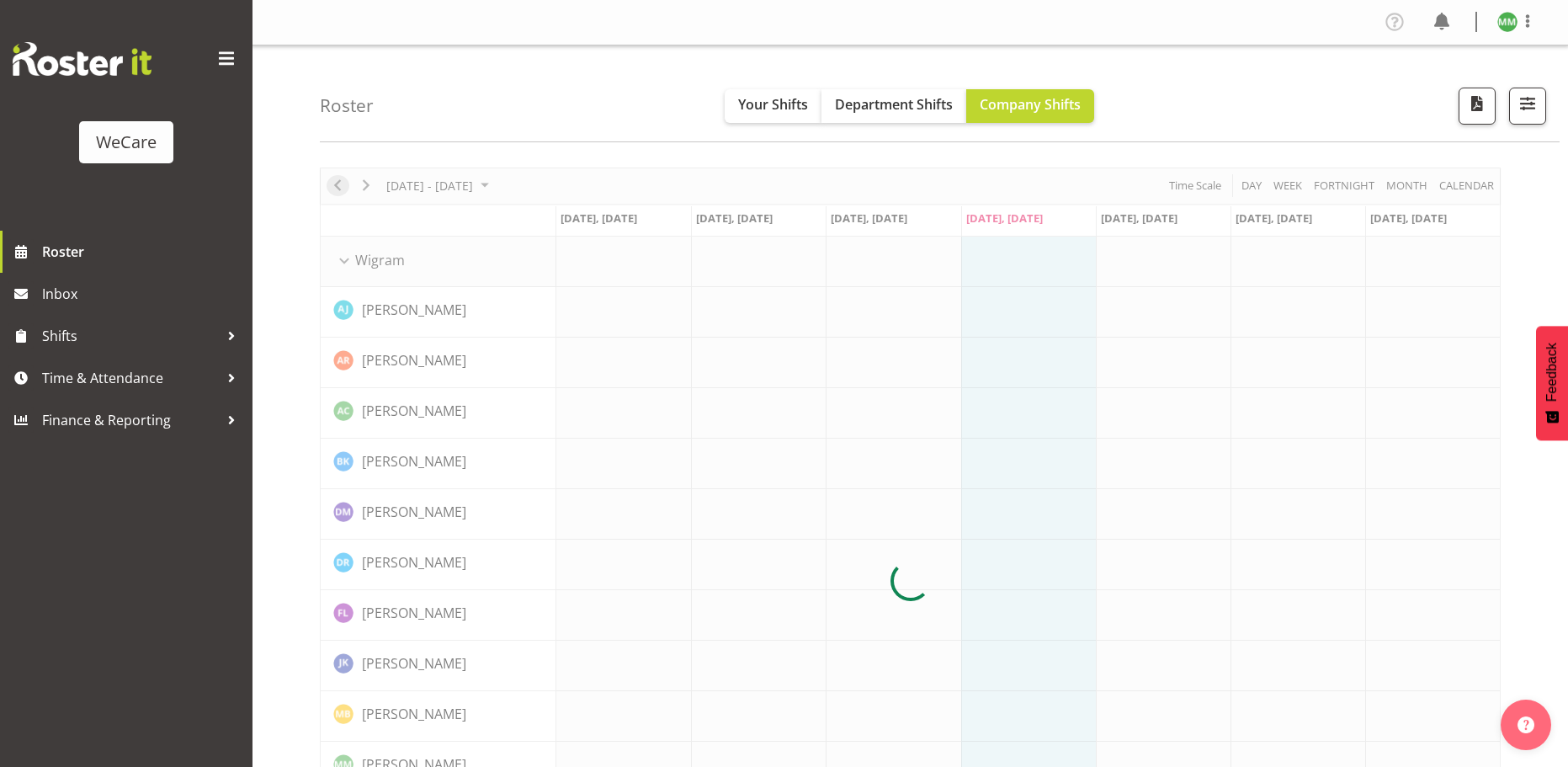
click at [348, 185] on div at bounding box center [911, 581] width 1182 height 827
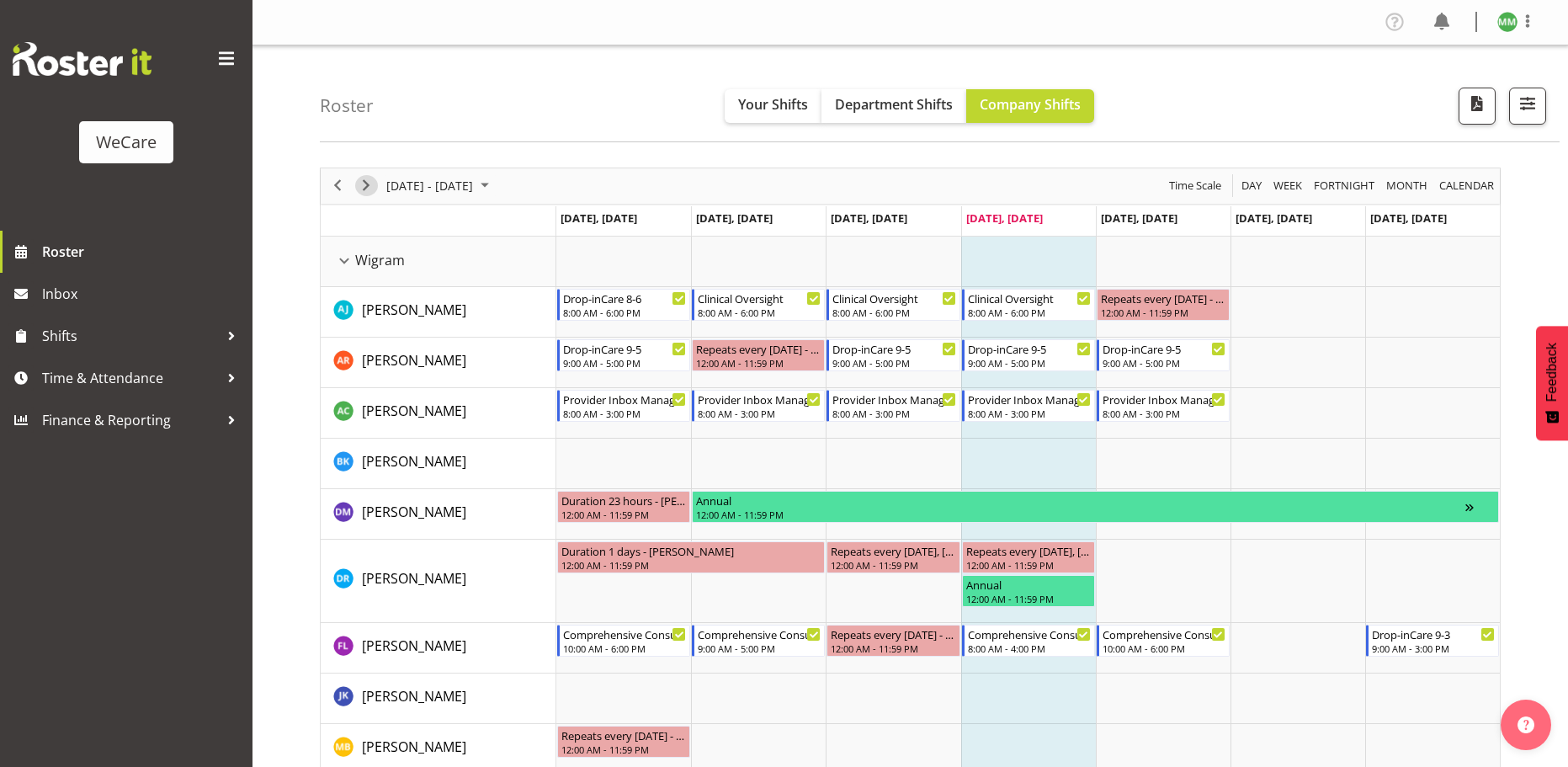
click at [369, 186] on span "Next" at bounding box center [366, 185] width 20 height 21
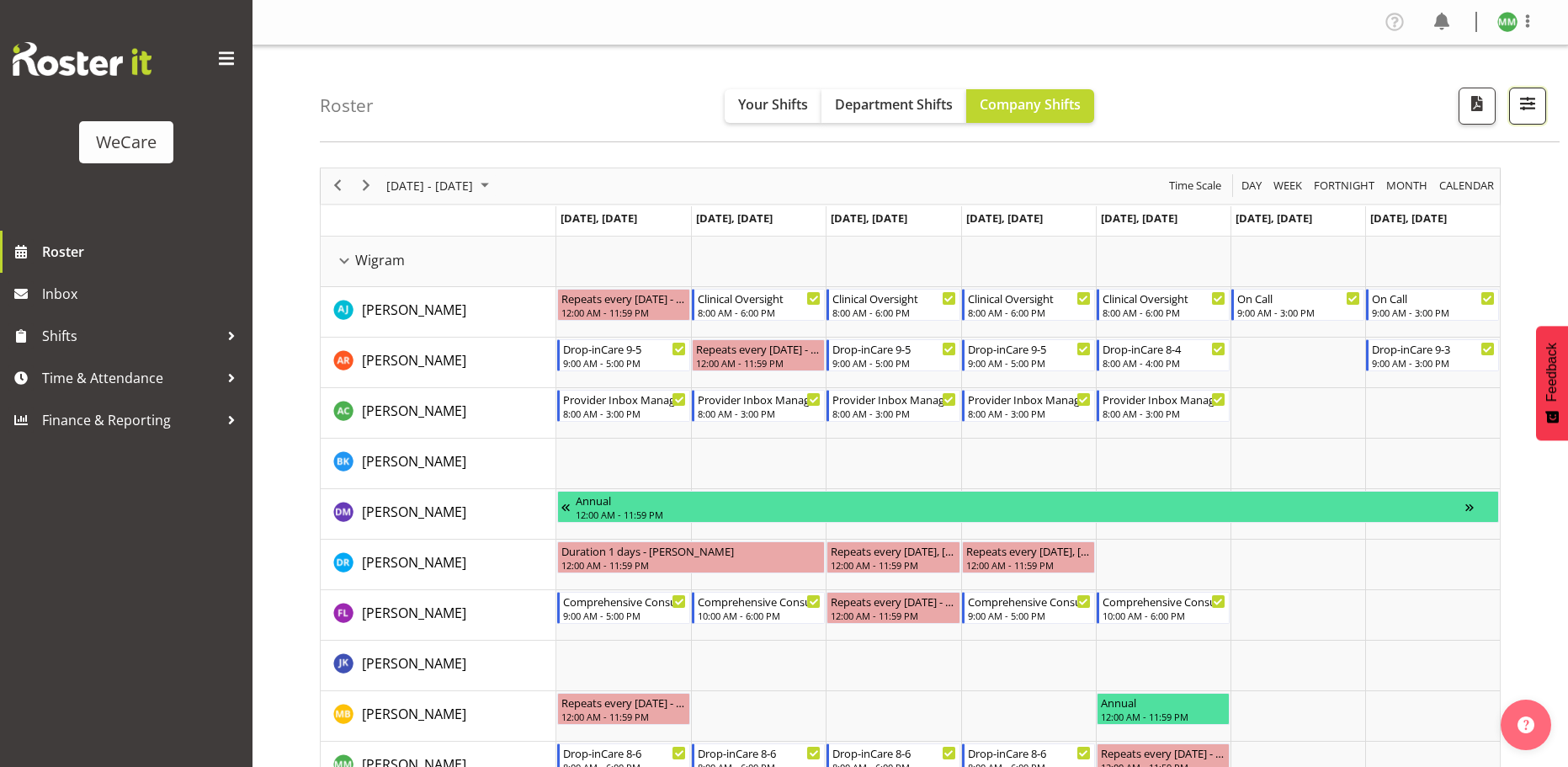
click at [1534, 113] on span "button" at bounding box center [1528, 104] width 22 height 22
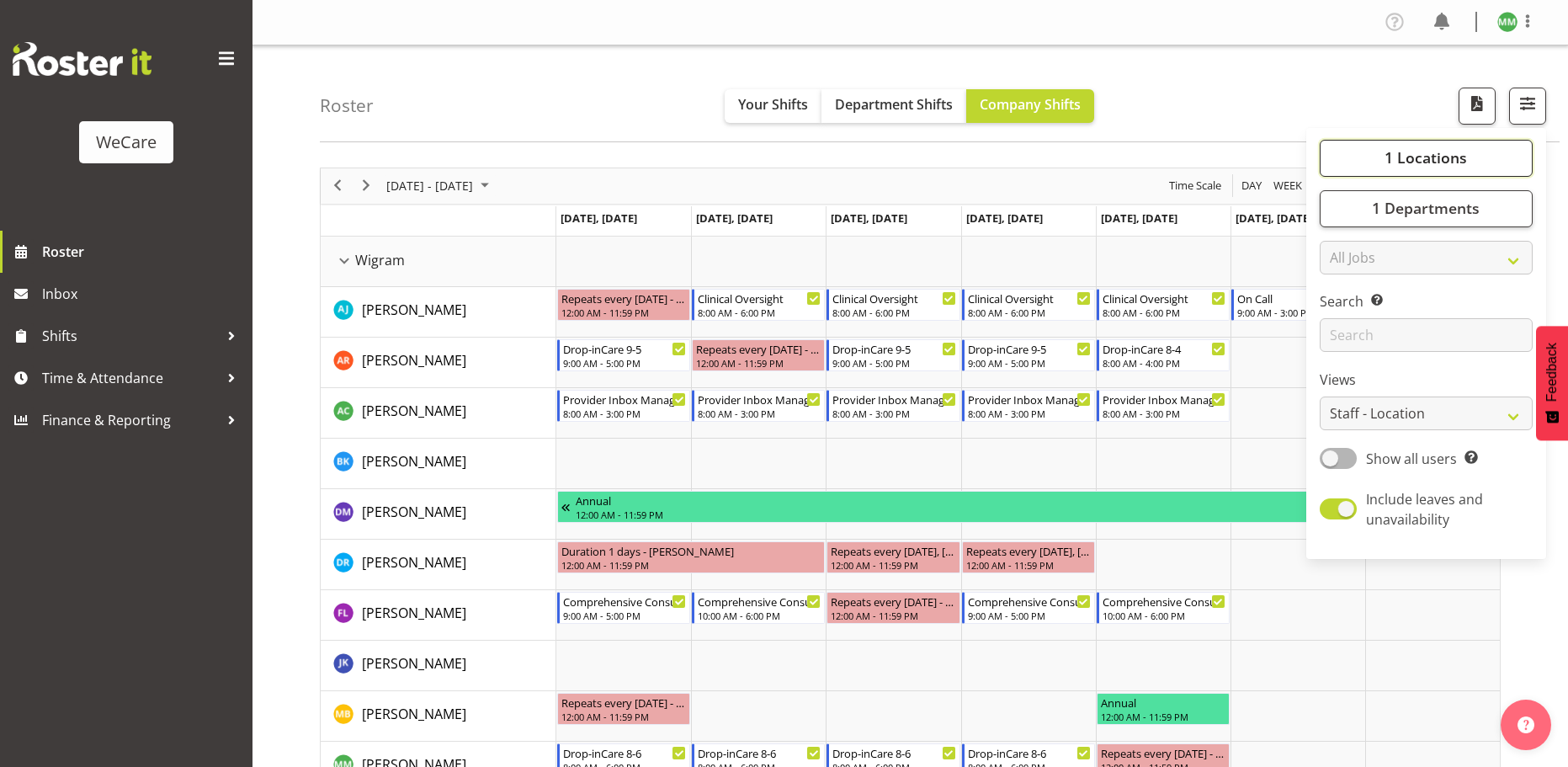
click at [1438, 174] on button "1 Locations" at bounding box center [1426, 159] width 213 height 37
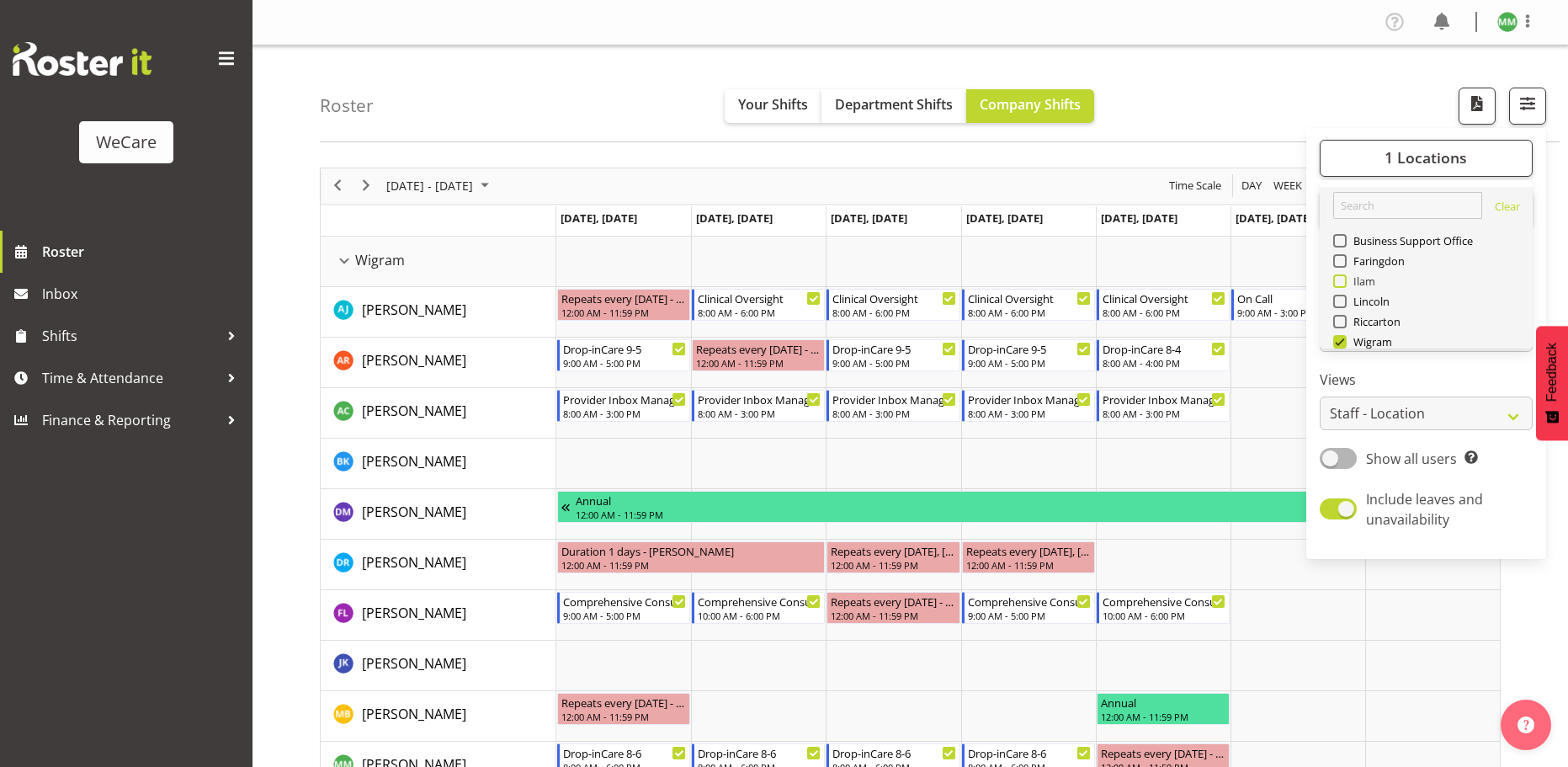
click at [1351, 278] on span "Ilam" at bounding box center [1362, 281] width 30 height 14
click at [1345, 278] on input "Ilam" at bounding box center [1339, 280] width 11 height 11
checkbox input "true"
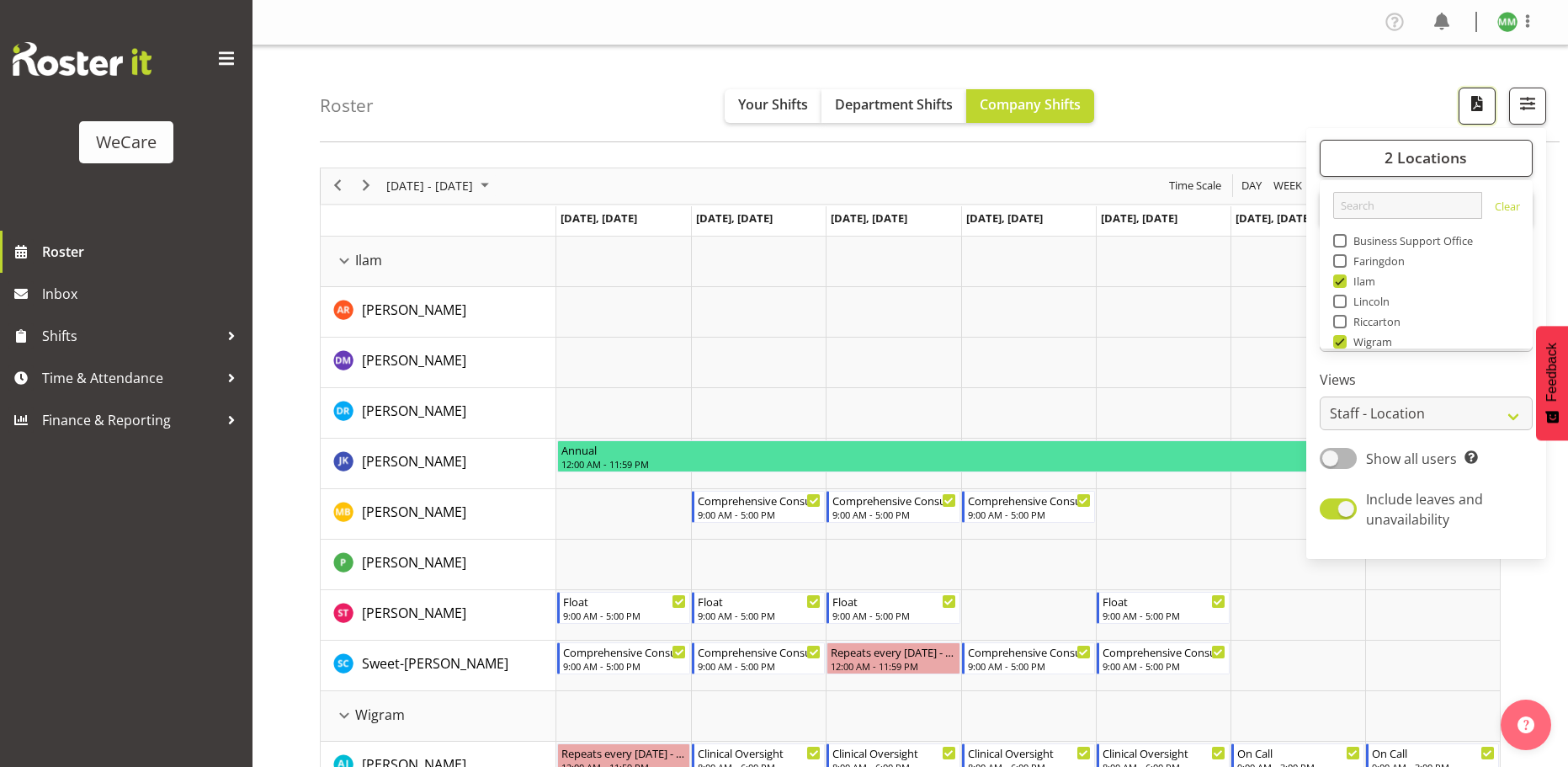
click at [1469, 101] on span "button" at bounding box center [1478, 104] width 22 height 22
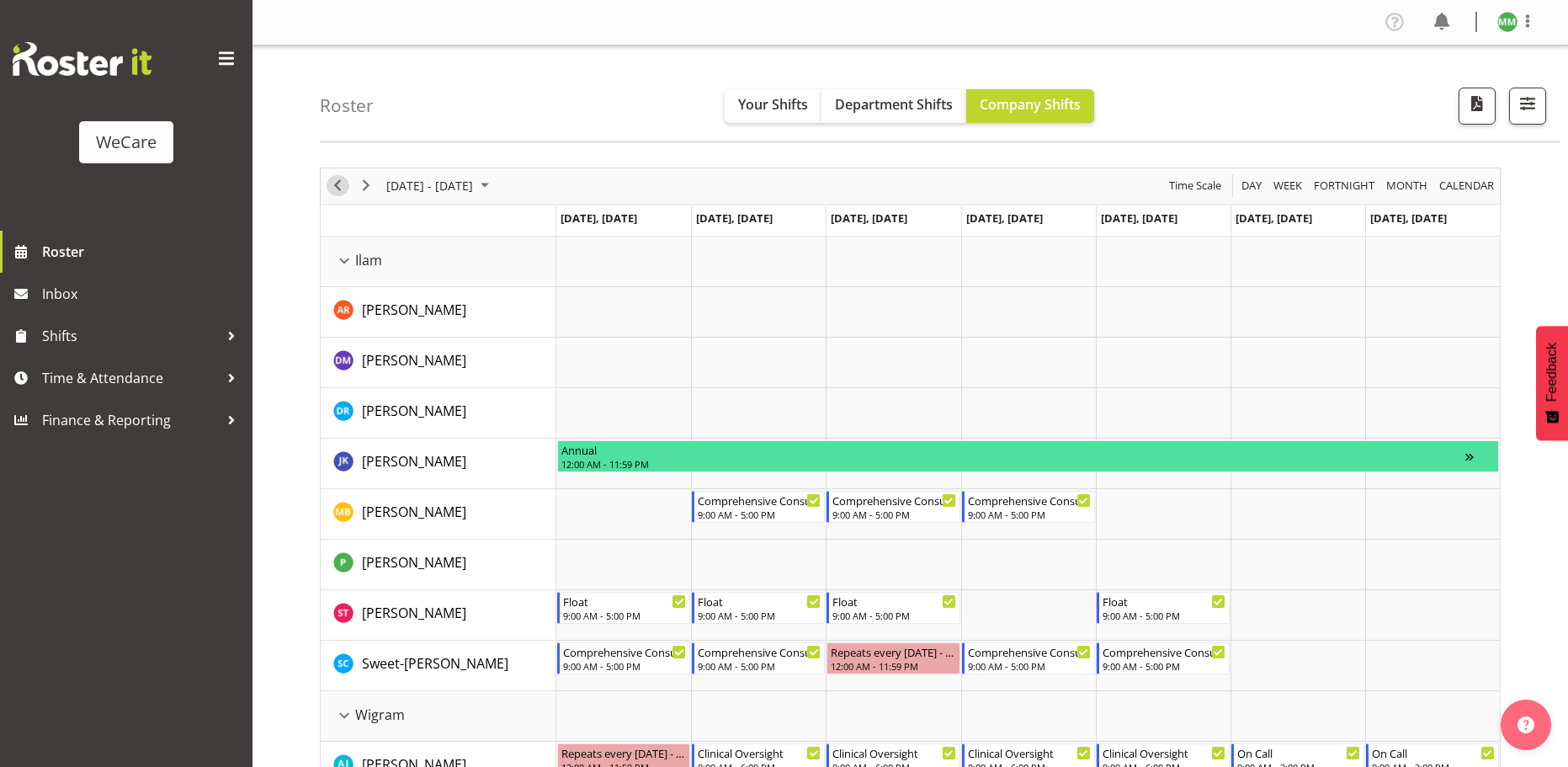
click at [341, 183] on span "Previous" at bounding box center [338, 185] width 20 height 21
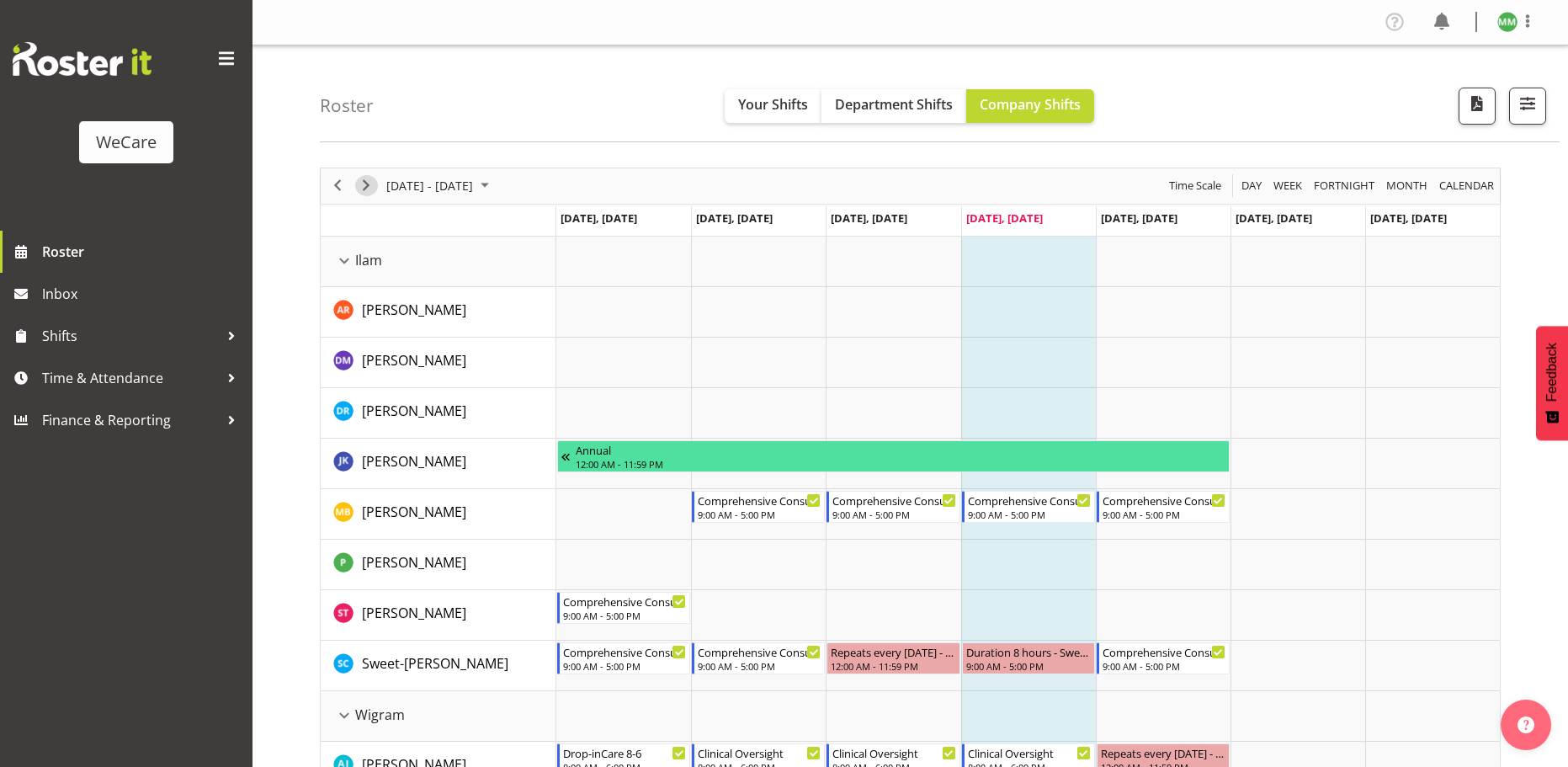
click at [366, 183] on span "Next" at bounding box center [366, 185] width 20 height 21
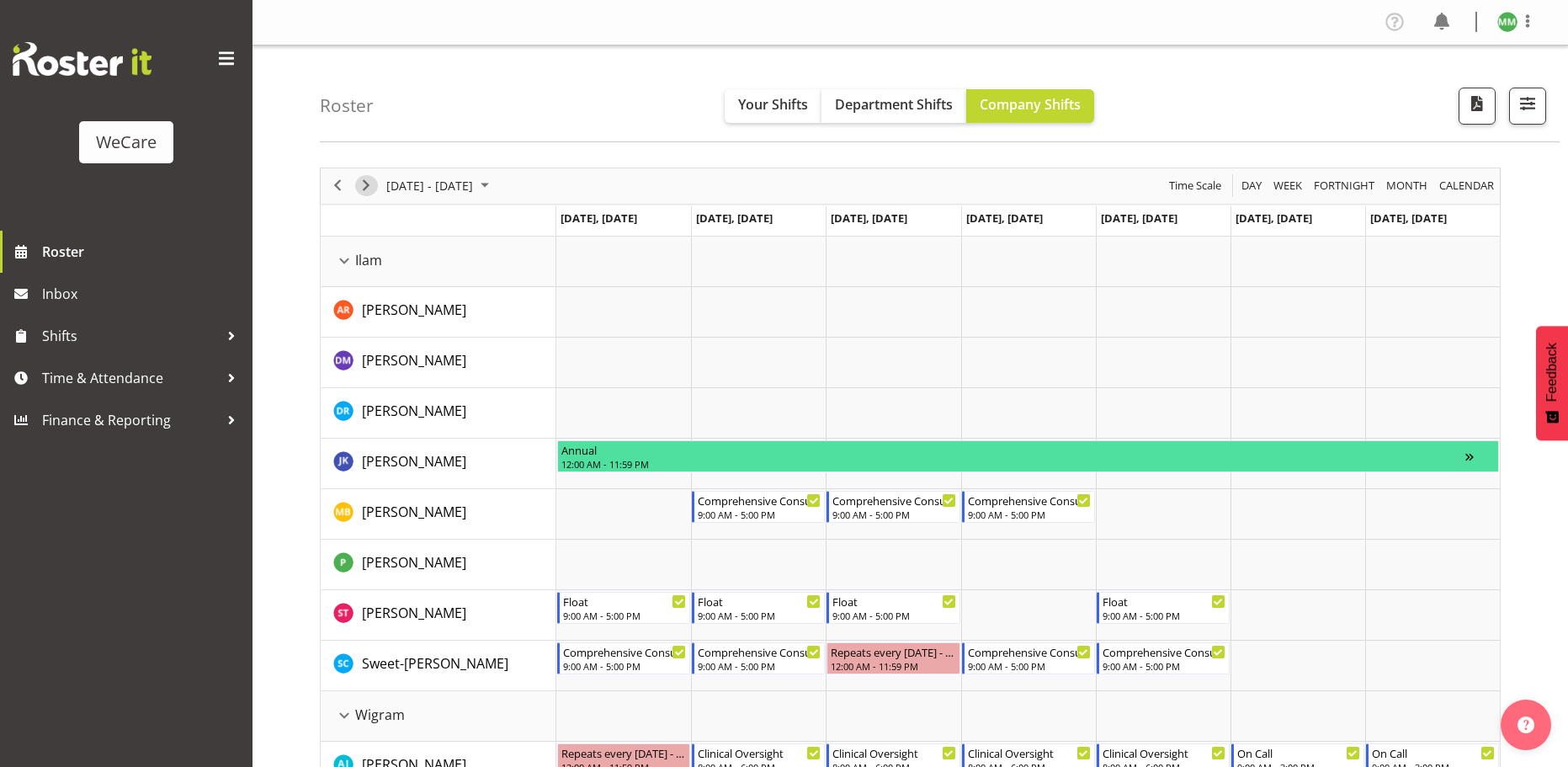
click at [363, 184] on span "Next" at bounding box center [366, 185] width 20 height 21
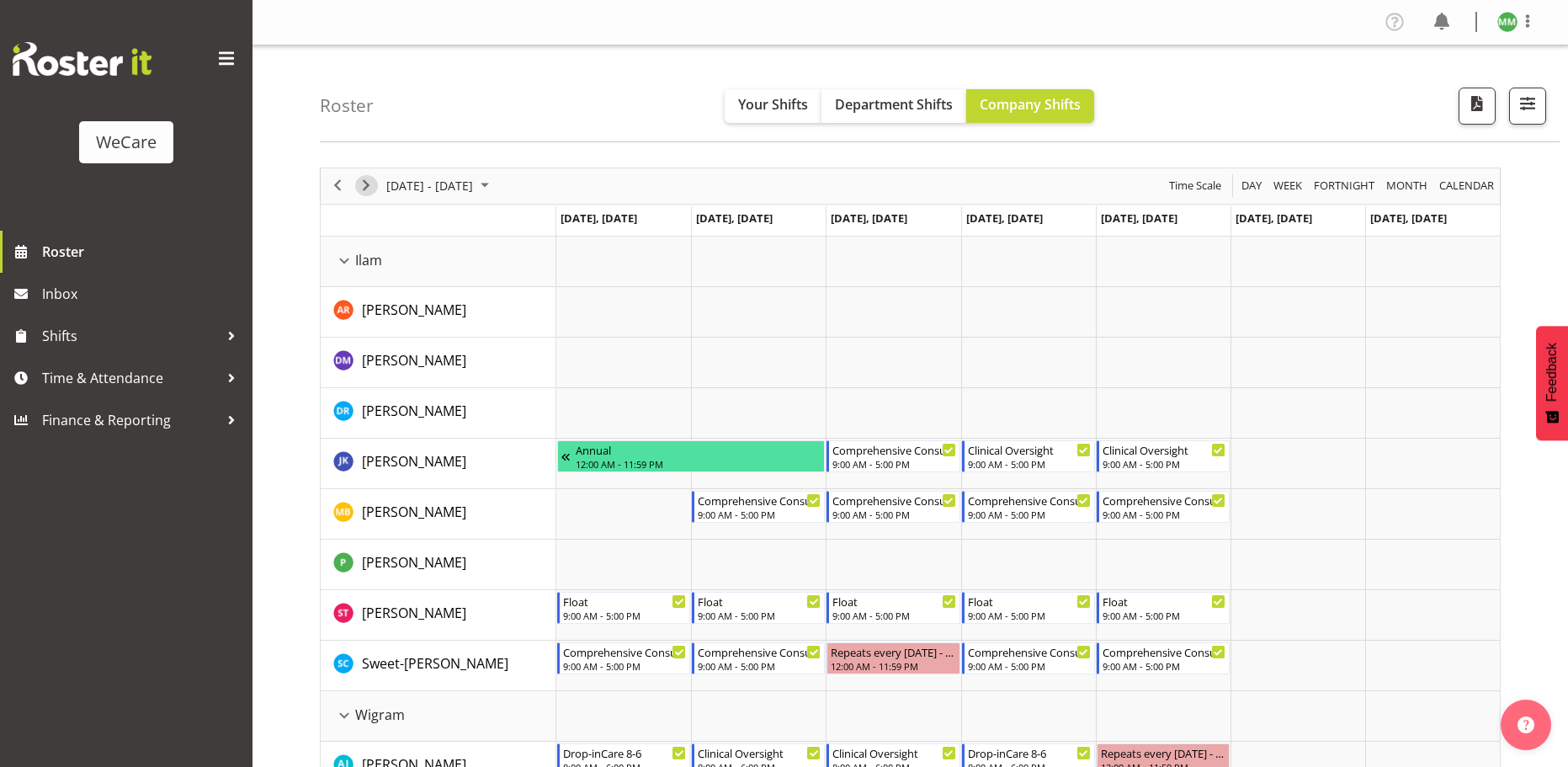
click at [367, 186] on span "Next" at bounding box center [366, 185] width 20 height 21
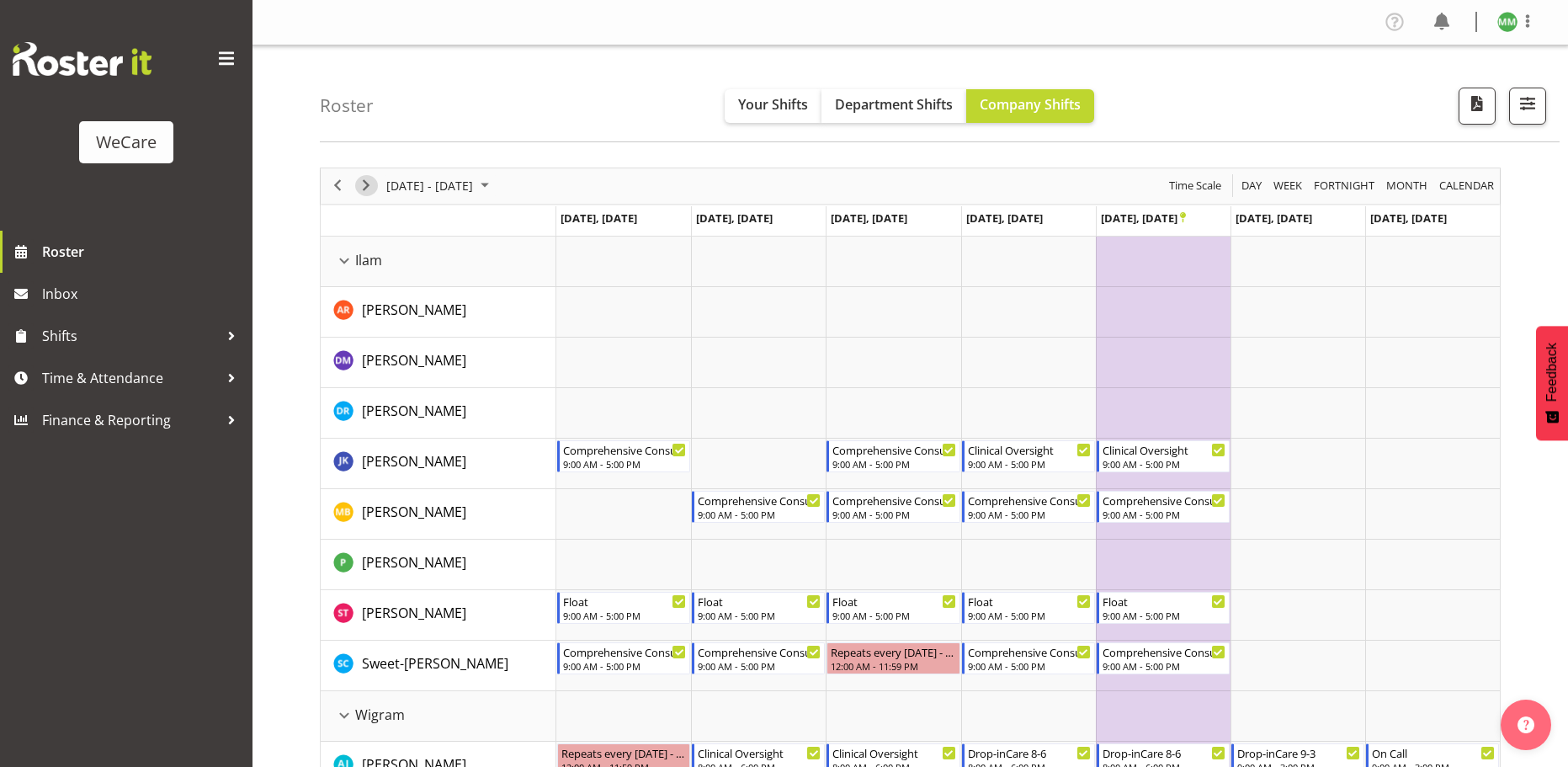
click at [368, 182] on span "Next" at bounding box center [366, 185] width 20 height 21
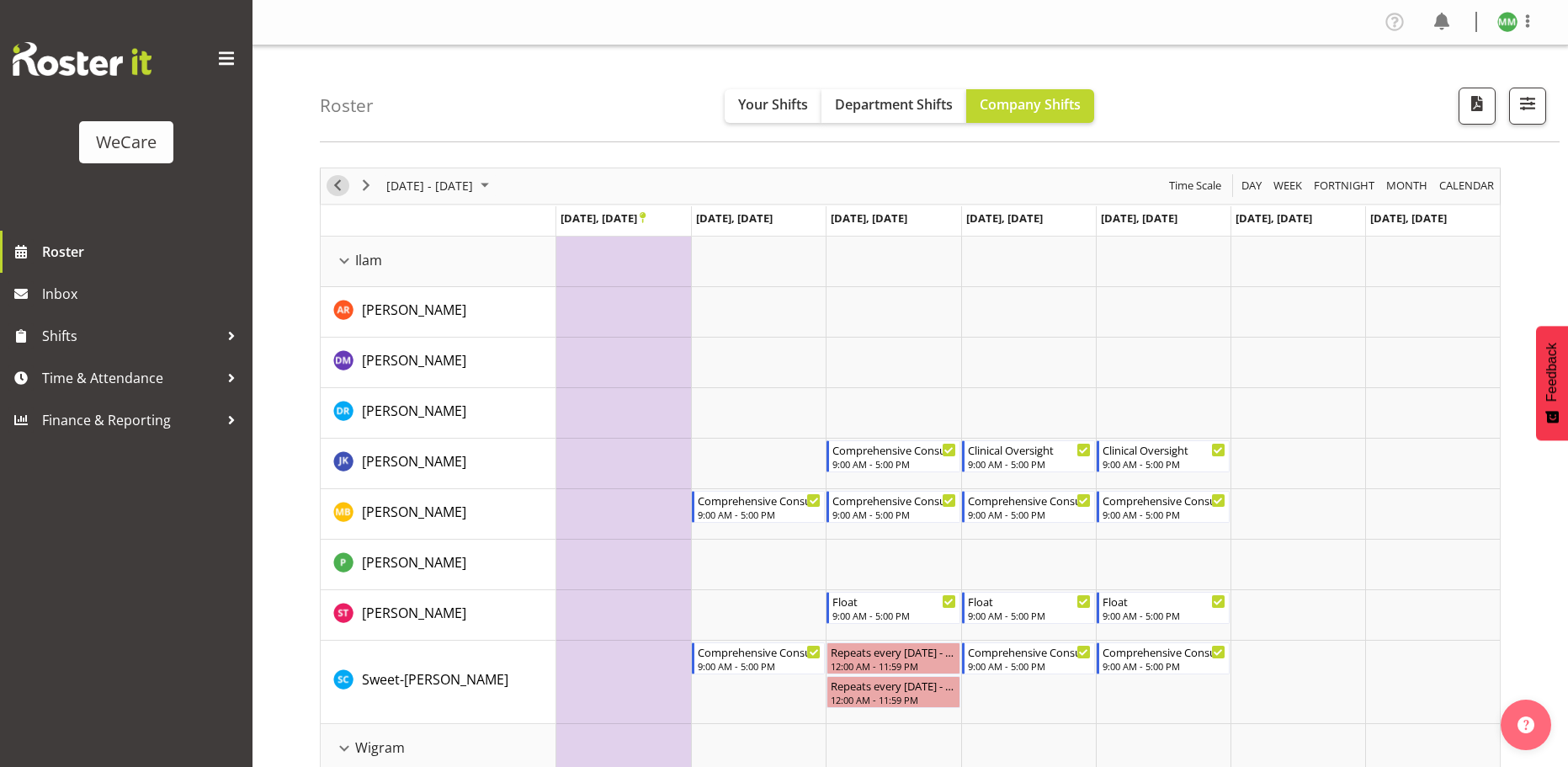
click at [339, 178] on span "Previous" at bounding box center [338, 185] width 20 height 21
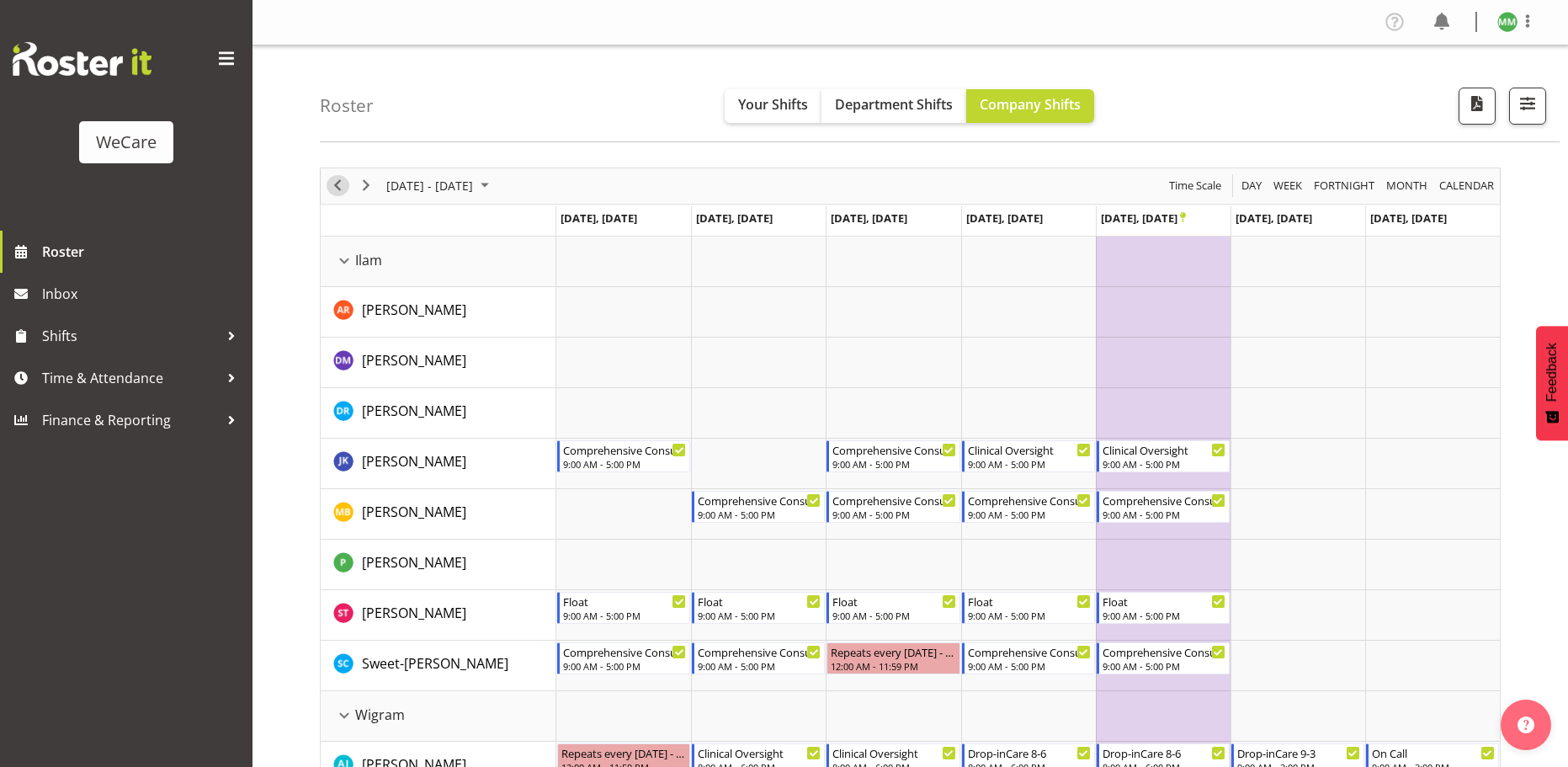
click at [332, 187] on span "Previous" at bounding box center [338, 185] width 20 height 21
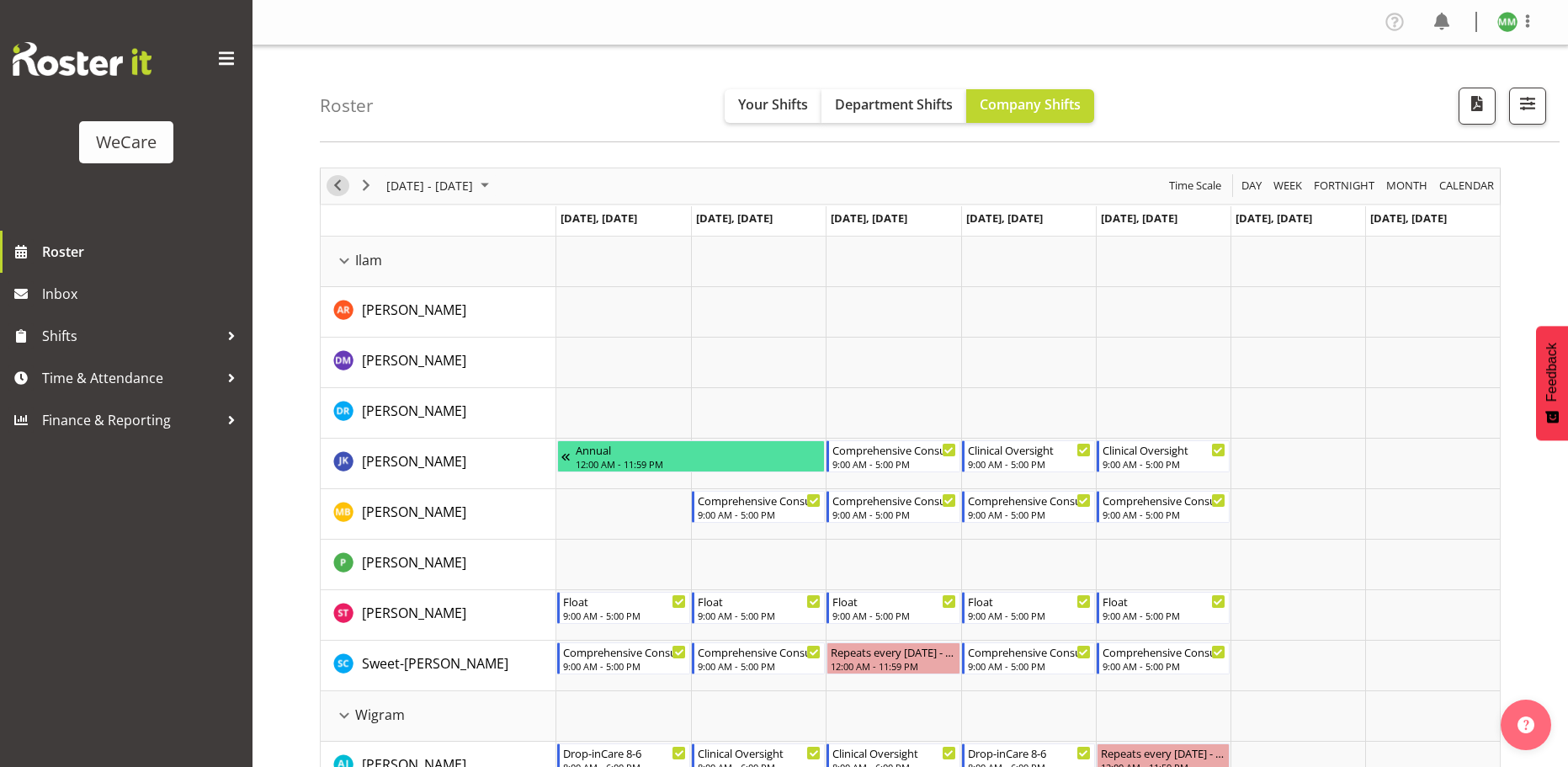
click at [340, 186] on span "Previous" at bounding box center [338, 185] width 20 height 21
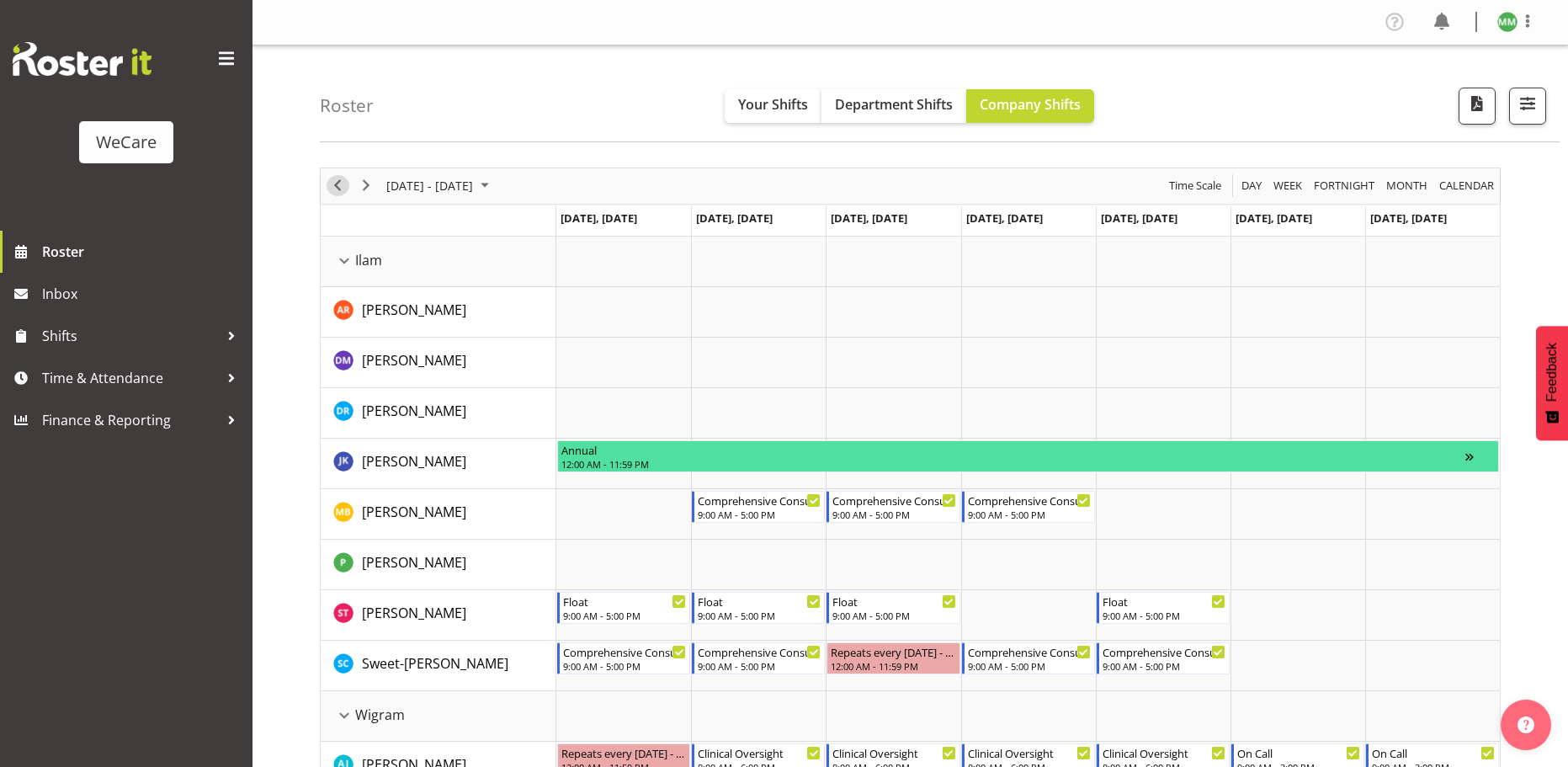
click at [340, 186] on span "Previous" at bounding box center [338, 185] width 20 height 21
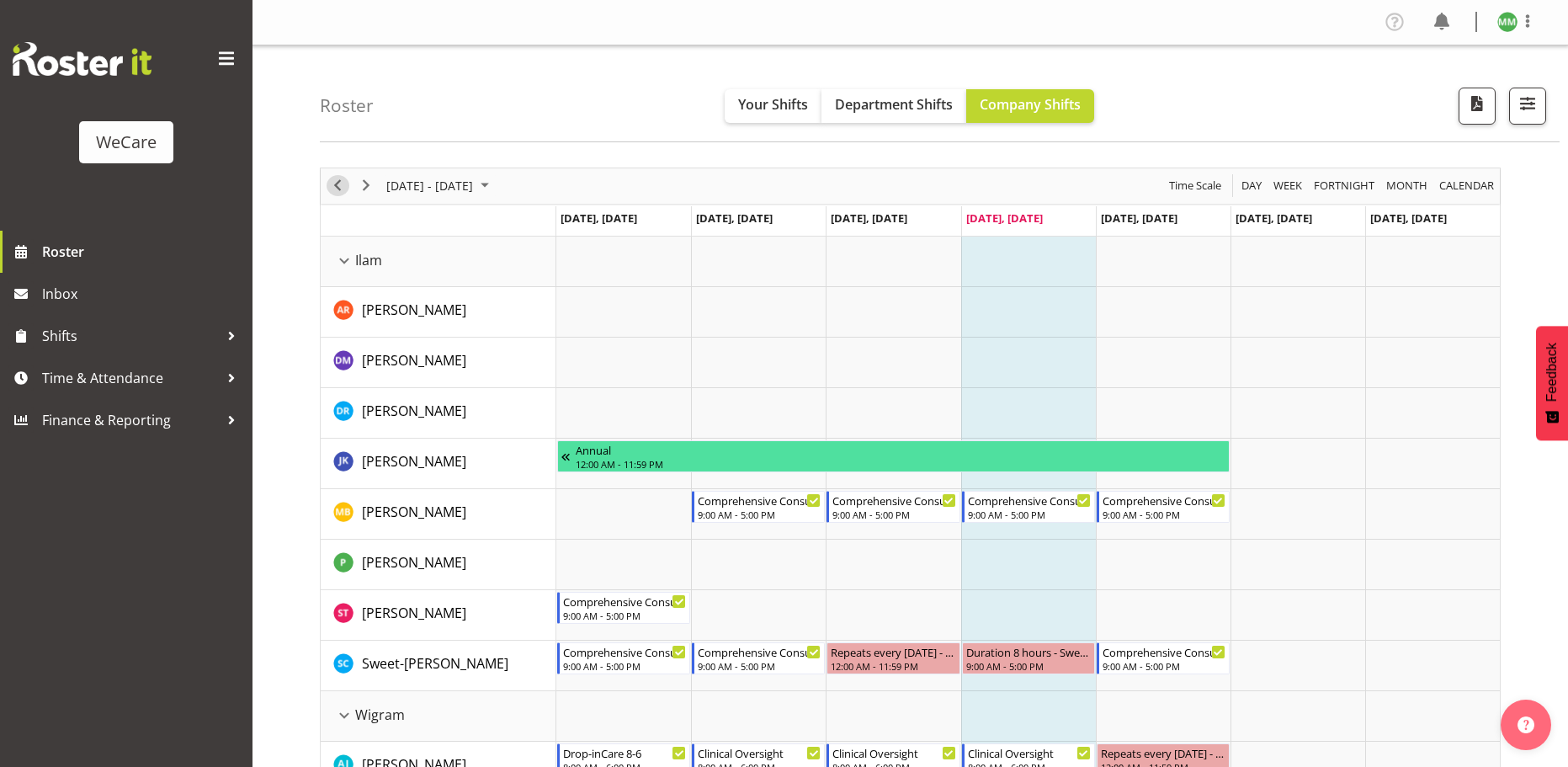
click at [340, 186] on span "Previous" at bounding box center [338, 185] width 20 height 21
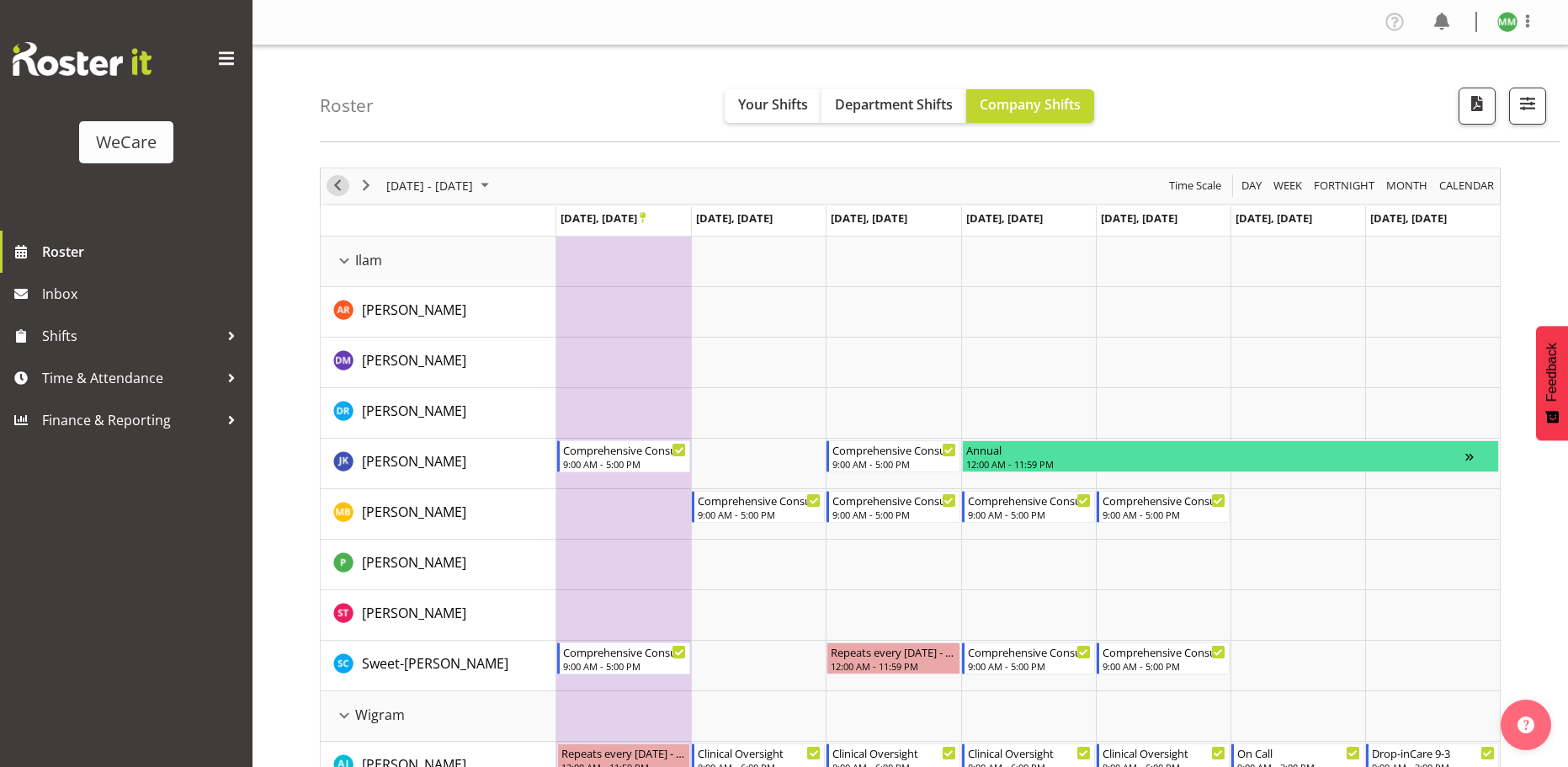
click at [340, 186] on span "Previous" at bounding box center [338, 185] width 20 height 21
